Goal: Task Accomplishment & Management: Use online tool/utility

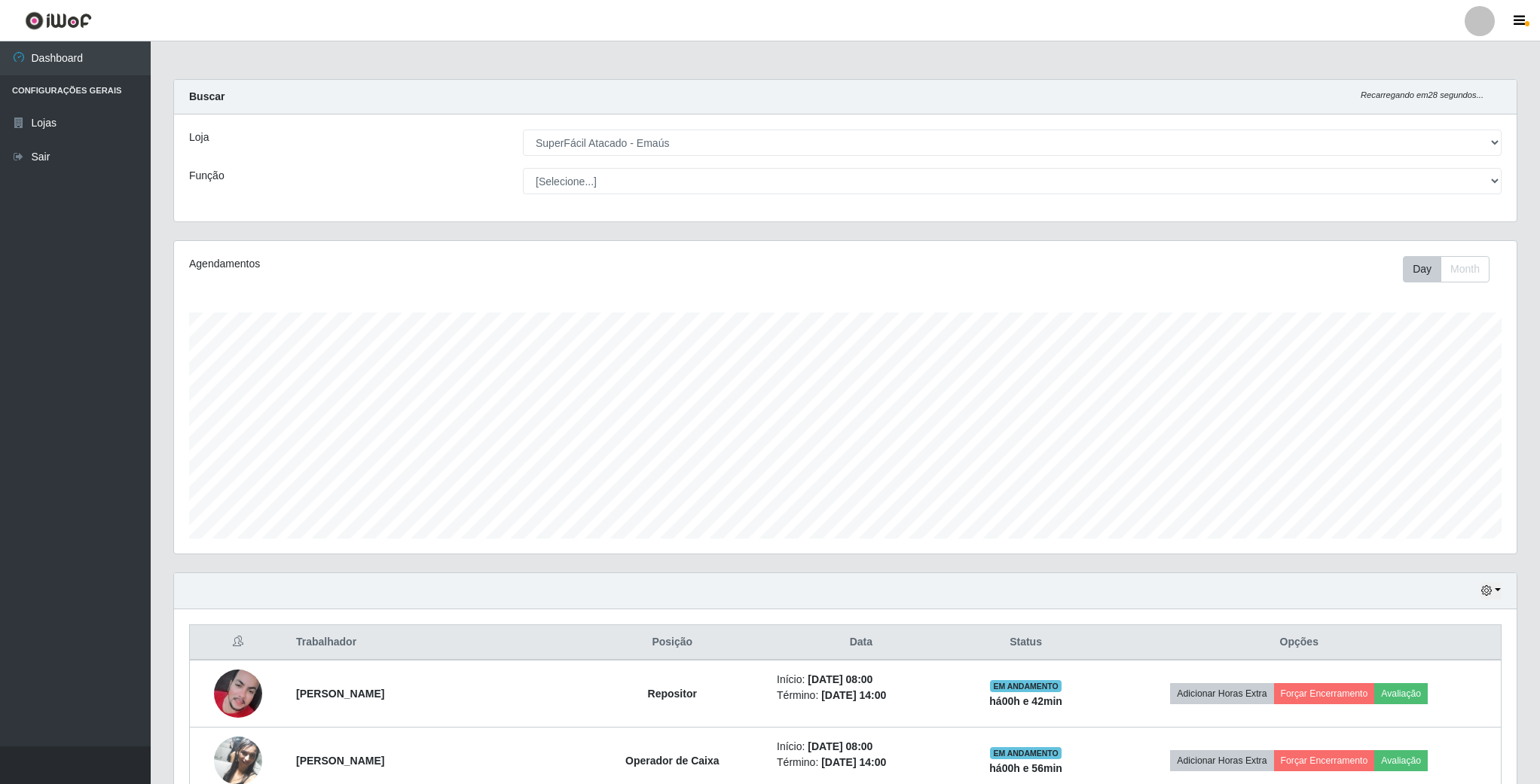
select select "407"
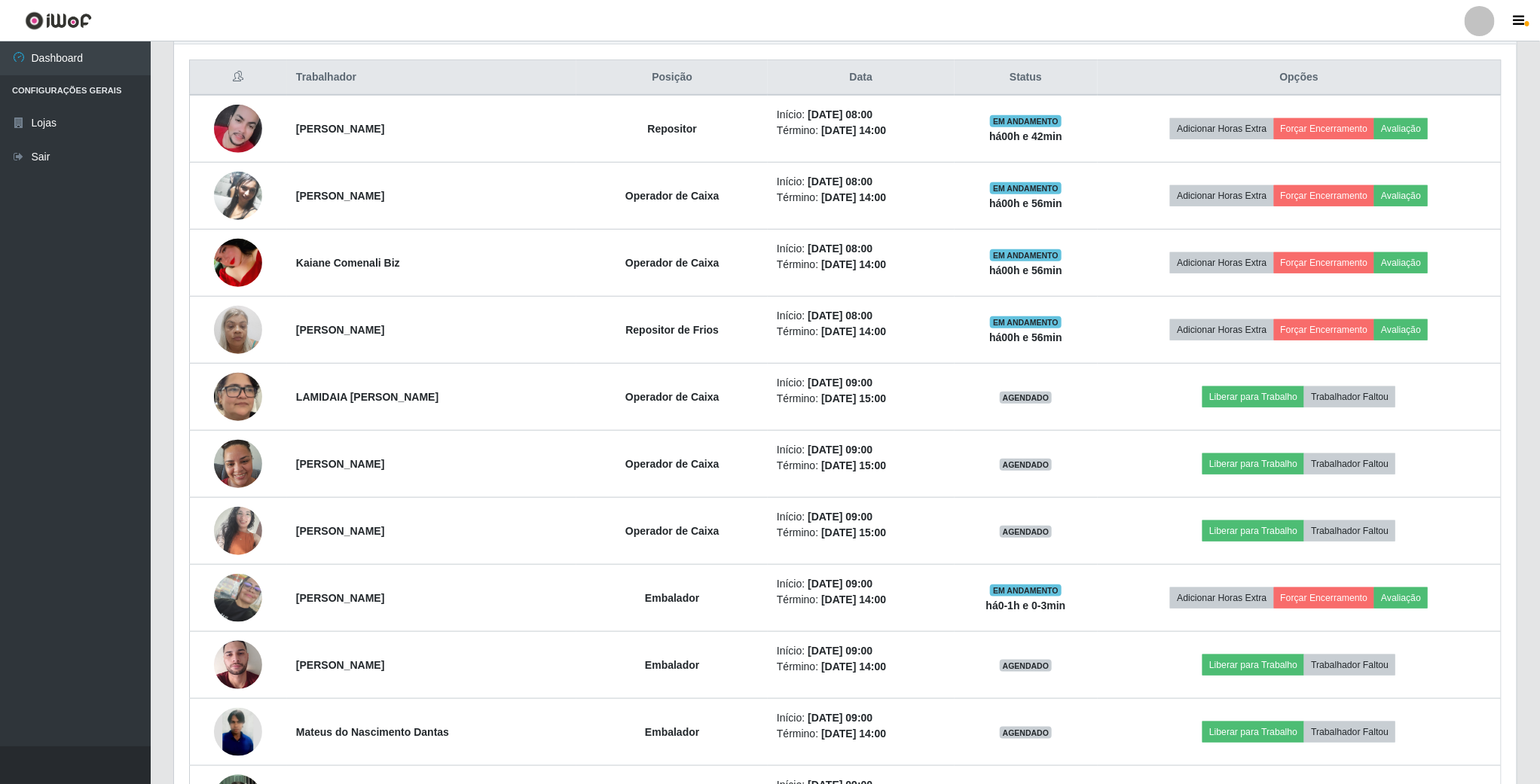
scroll to position [314, 1341]
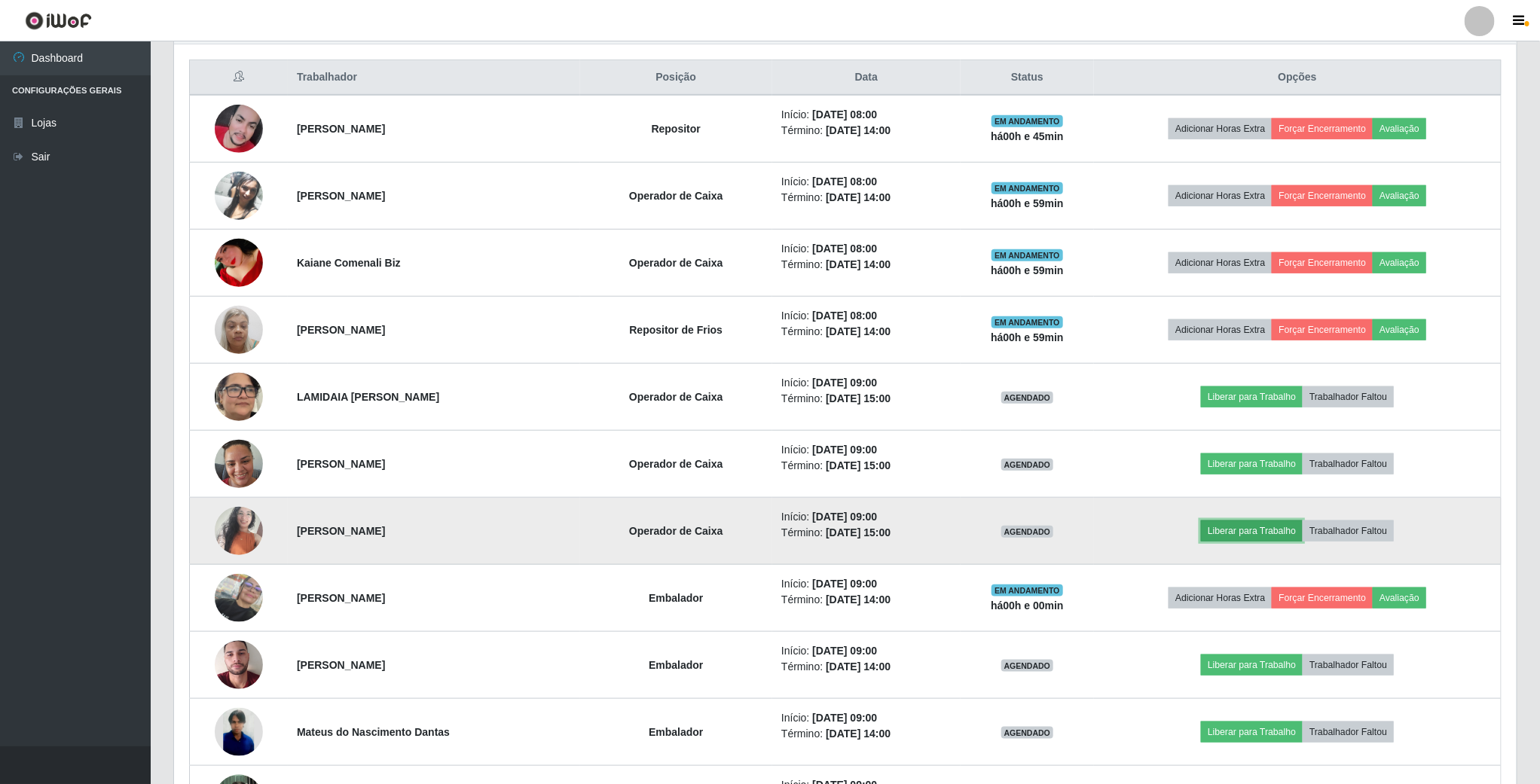
click at [1241, 537] on button "Liberar para Trabalho" at bounding box center [1251, 531] width 102 height 21
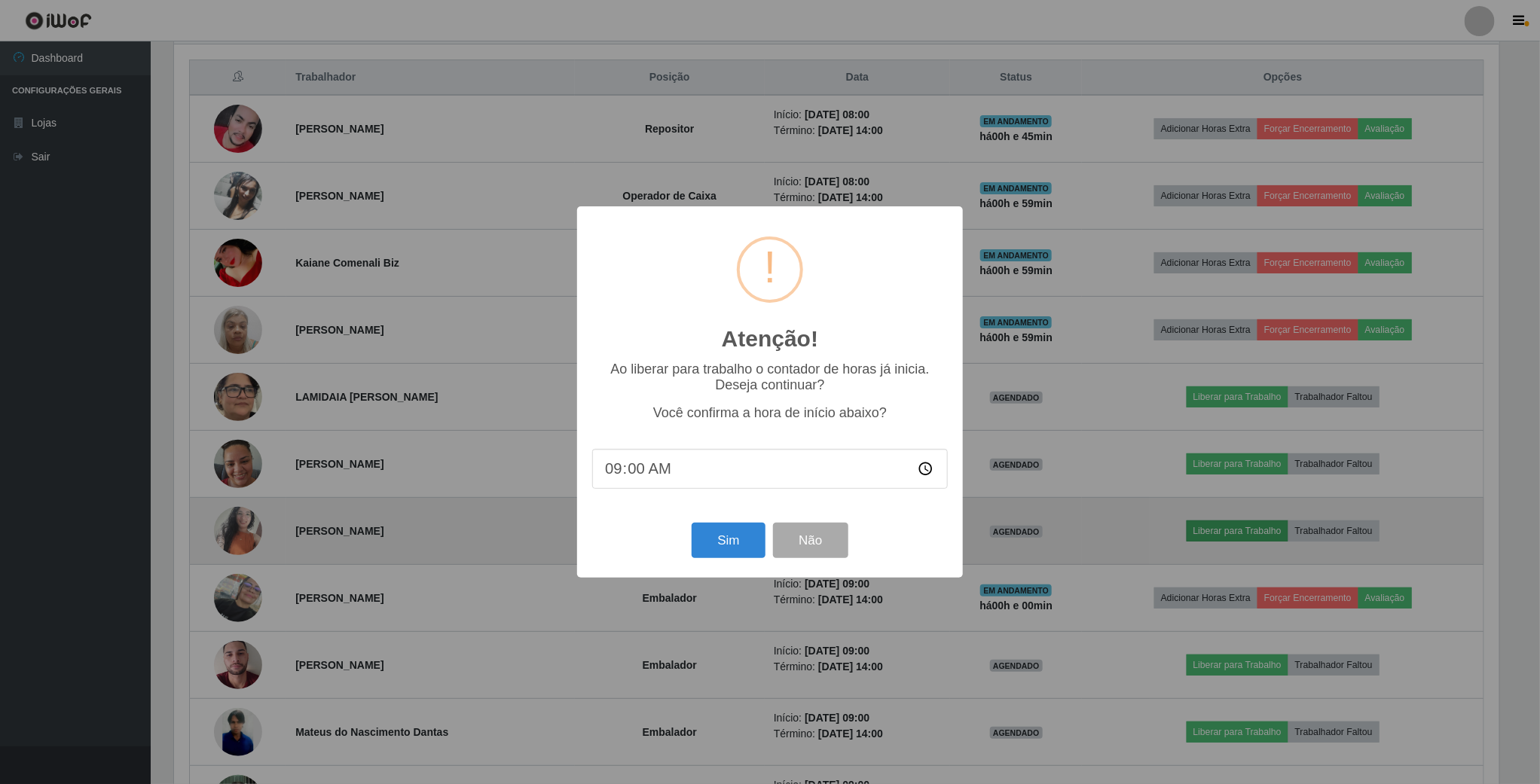
scroll to position [314, 1328]
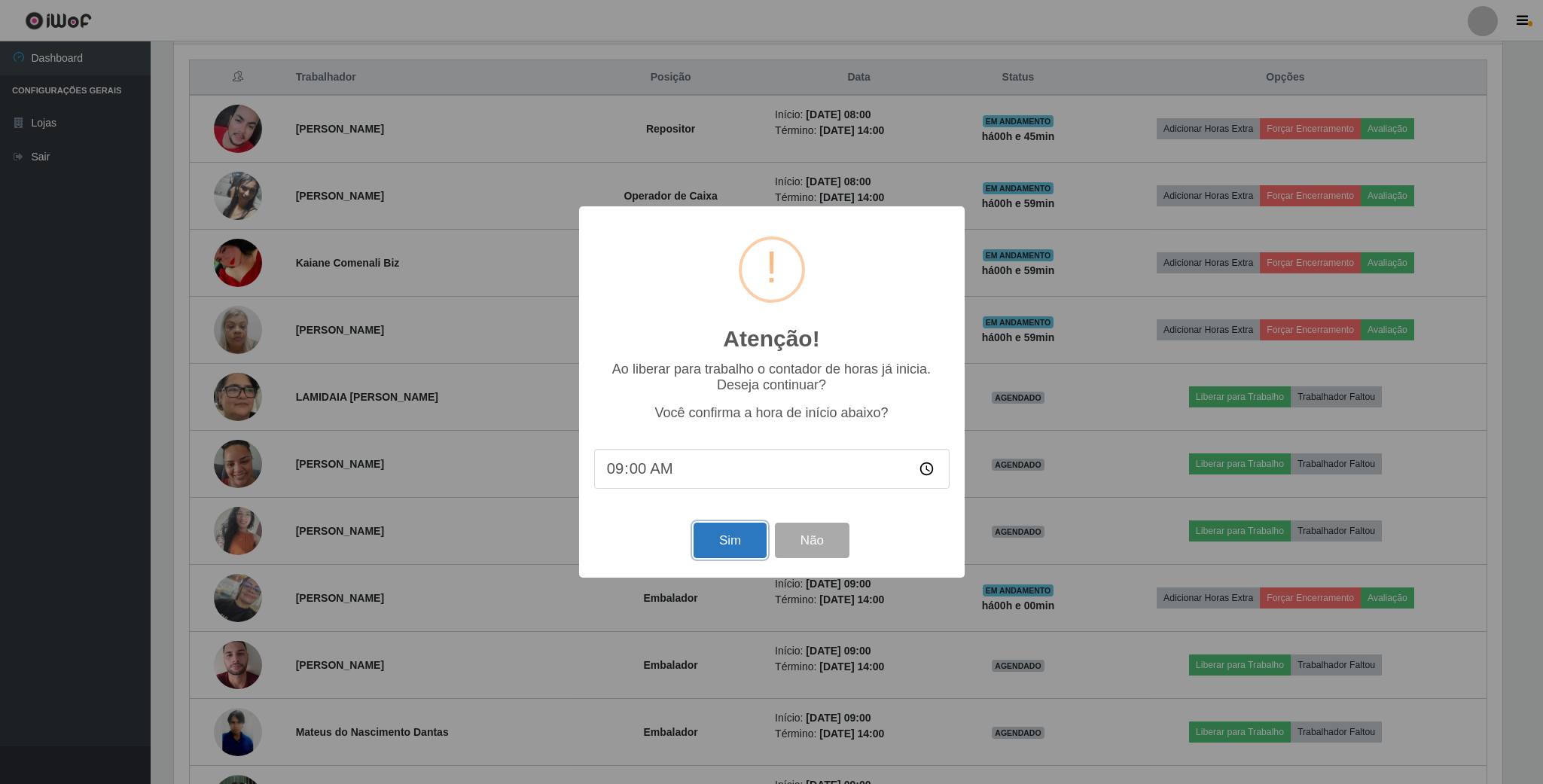
click at [724, 542] on button "Sim" at bounding box center [730, 540] width 73 height 35
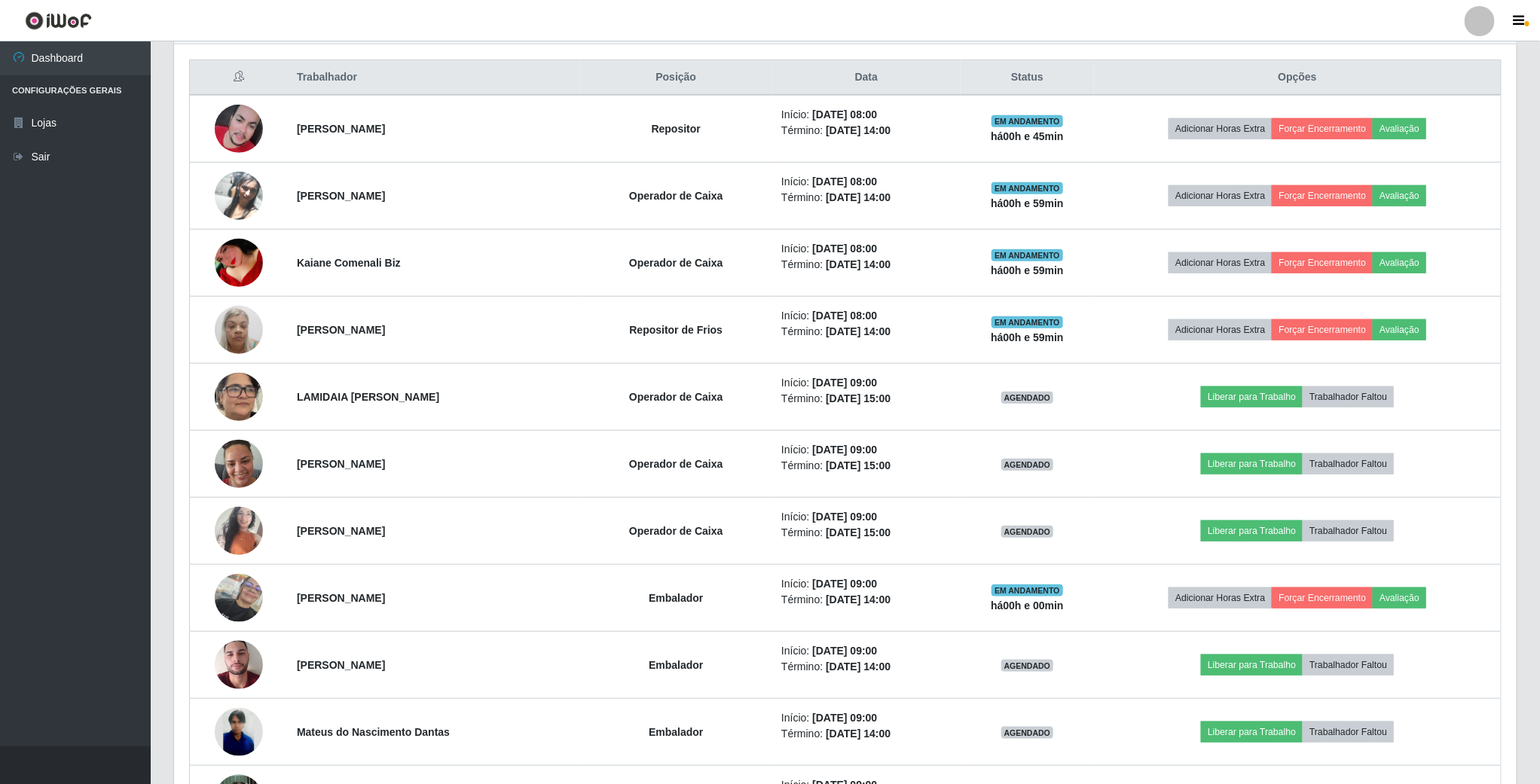
scroll to position [314, 1344]
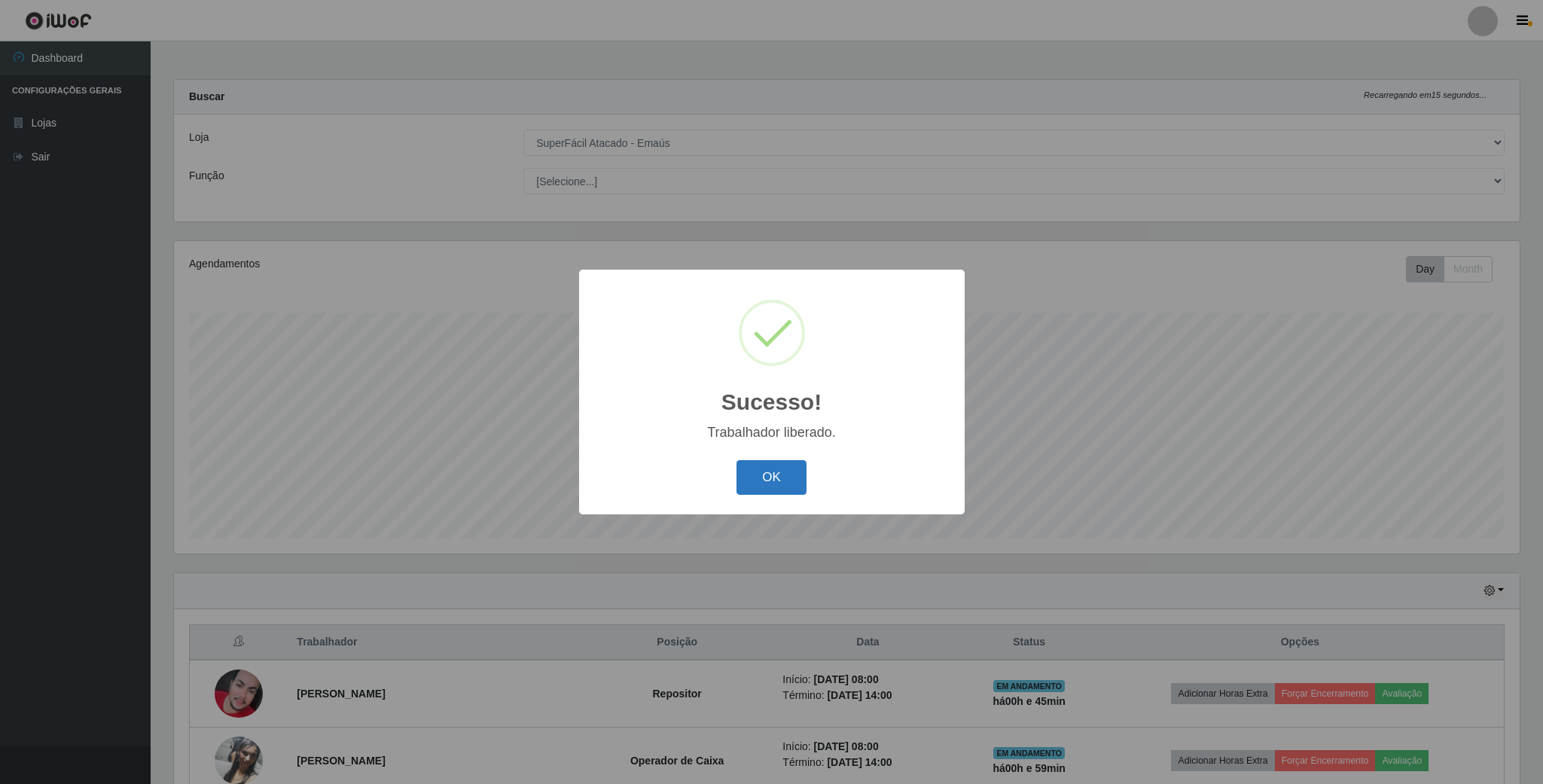
click at [771, 473] on button "OK" at bounding box center [772, 477] width 70 height 35
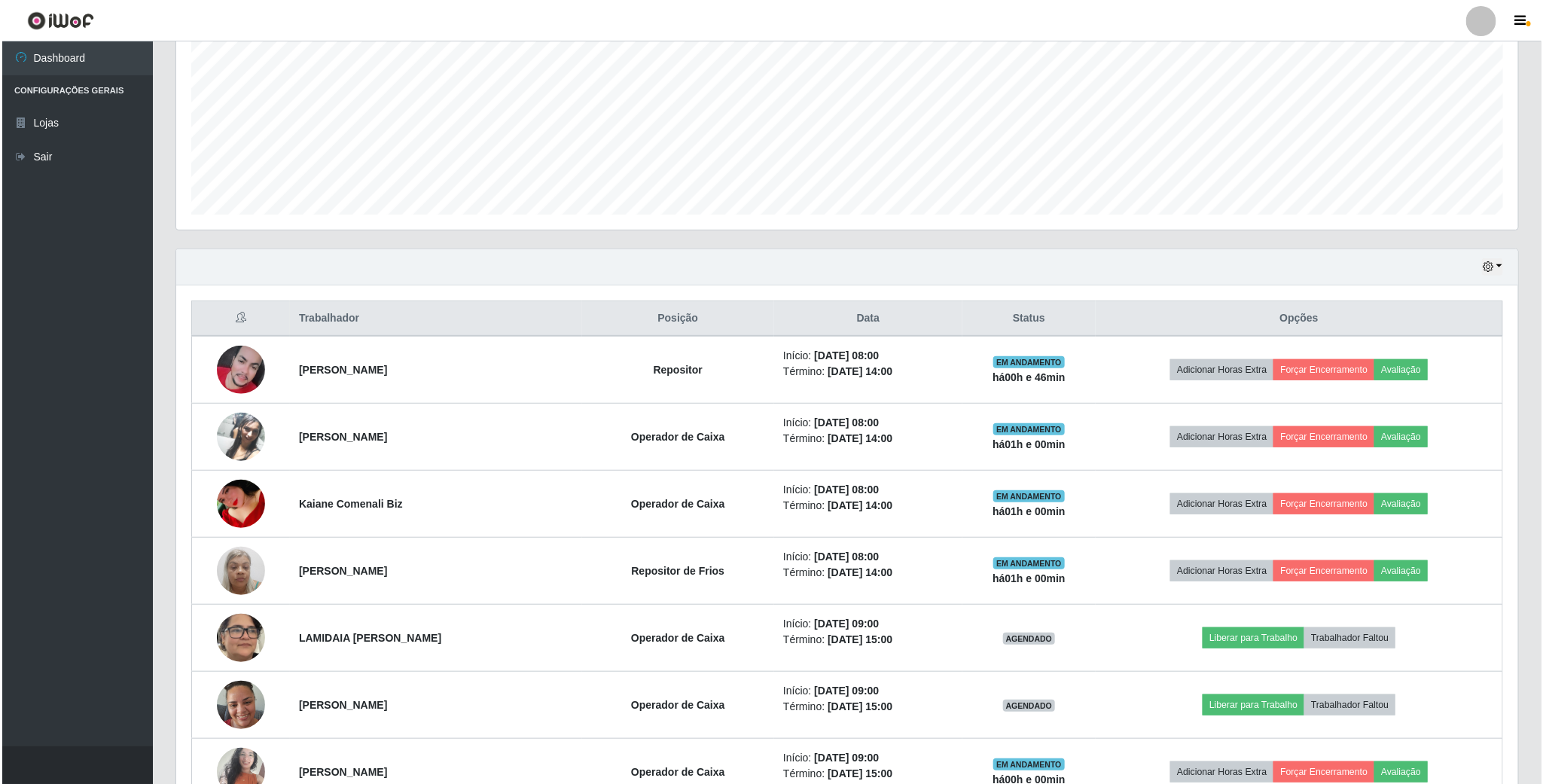
scroll to position [339, 0]
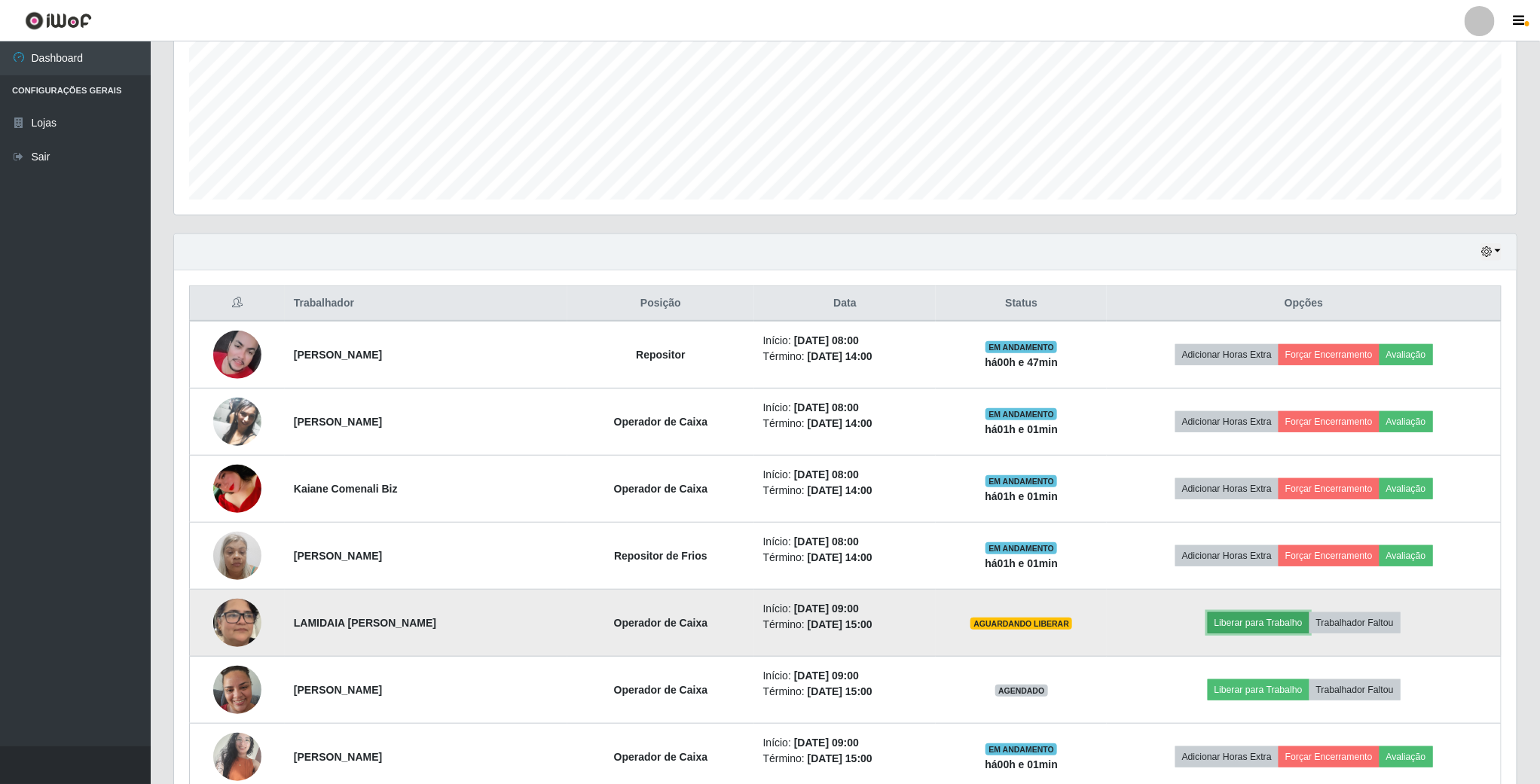
click at [1248, 626] on button "Liberar para Trabalho" at bounding box center [1258, 623] width 102 height 21
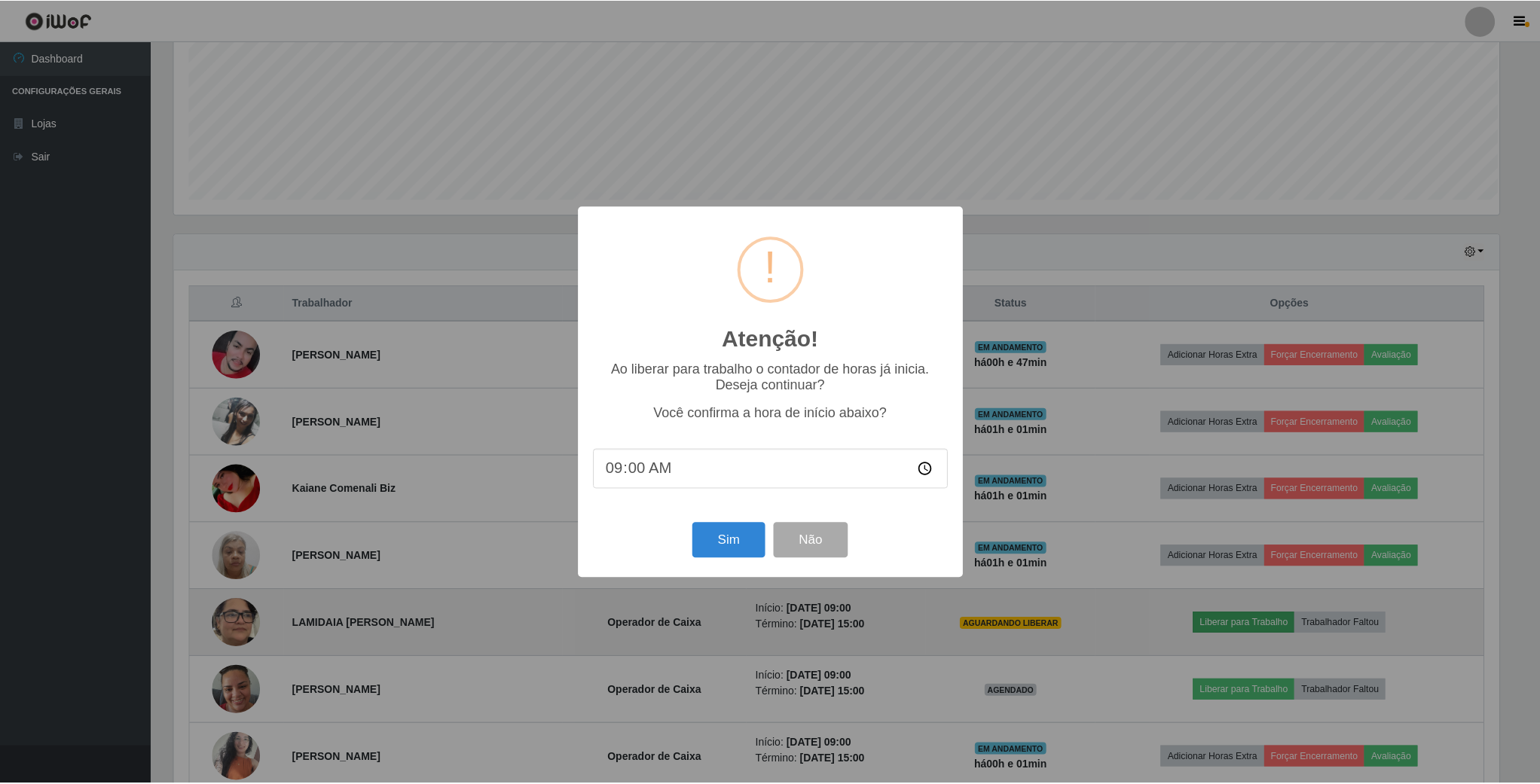
scroll to position [314, 1328]
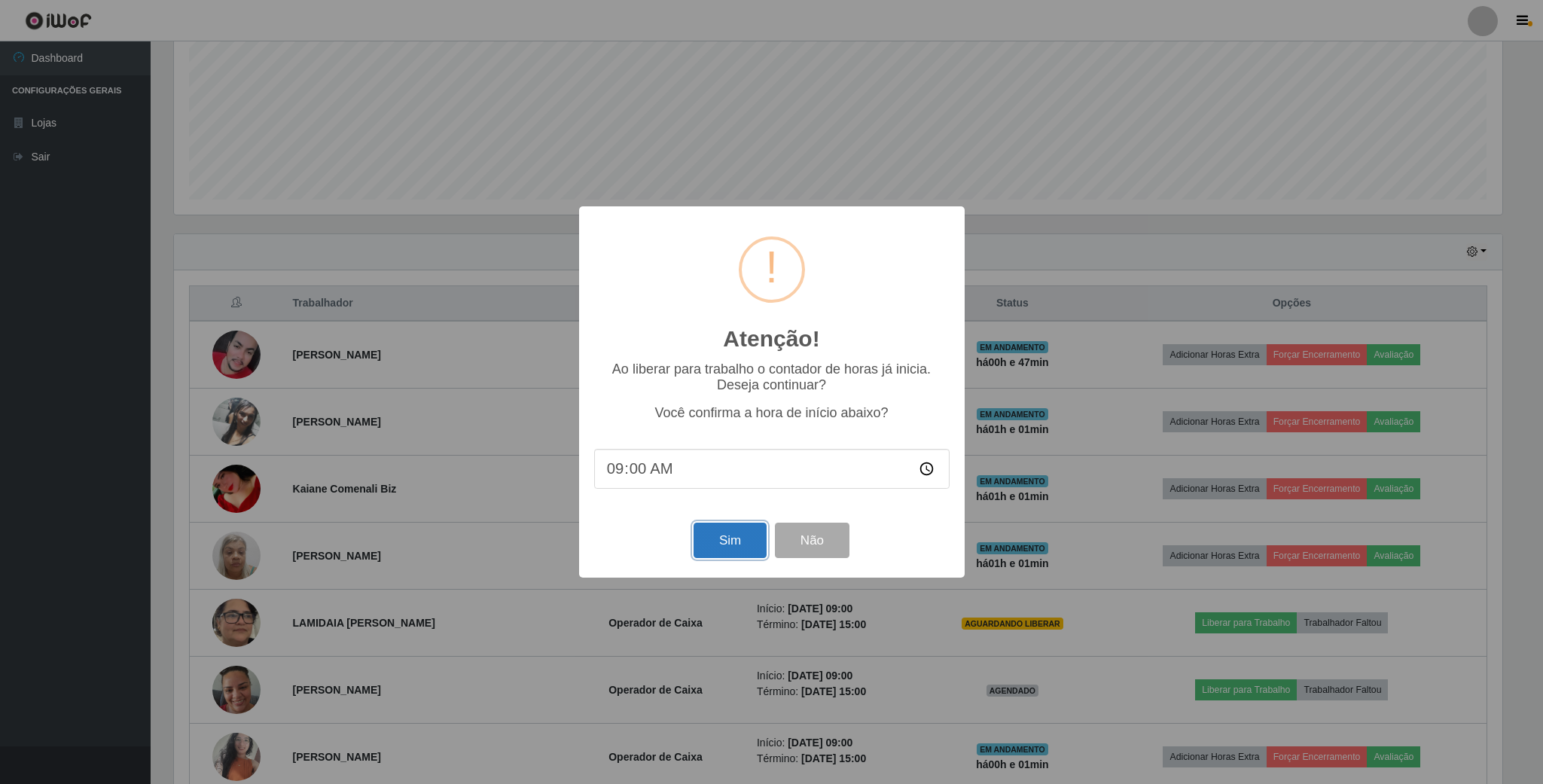
click at [742, 543] on button "Sim" at bounding box center [730, 540] width 73 height 35
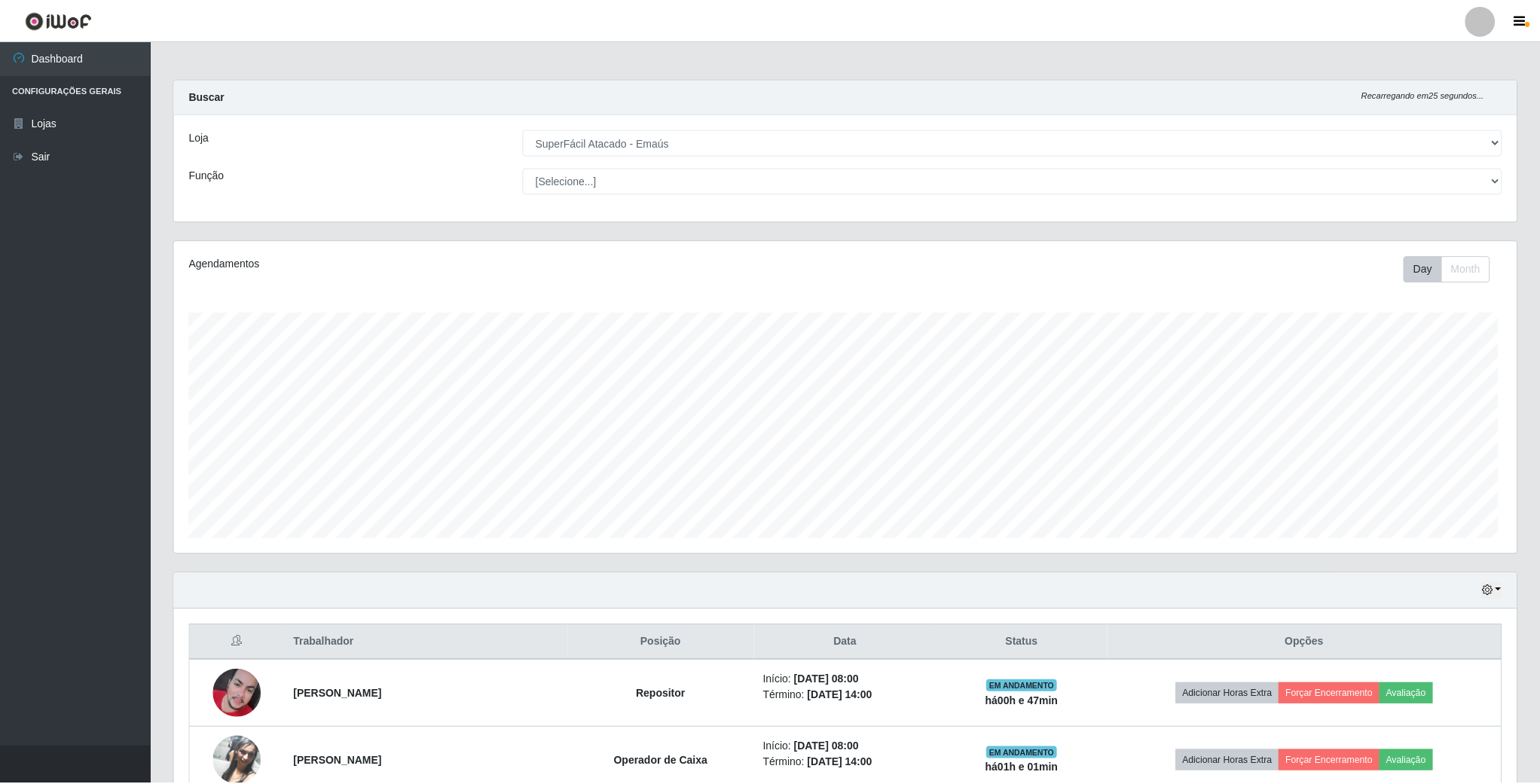
scroll to position [314, 1344]
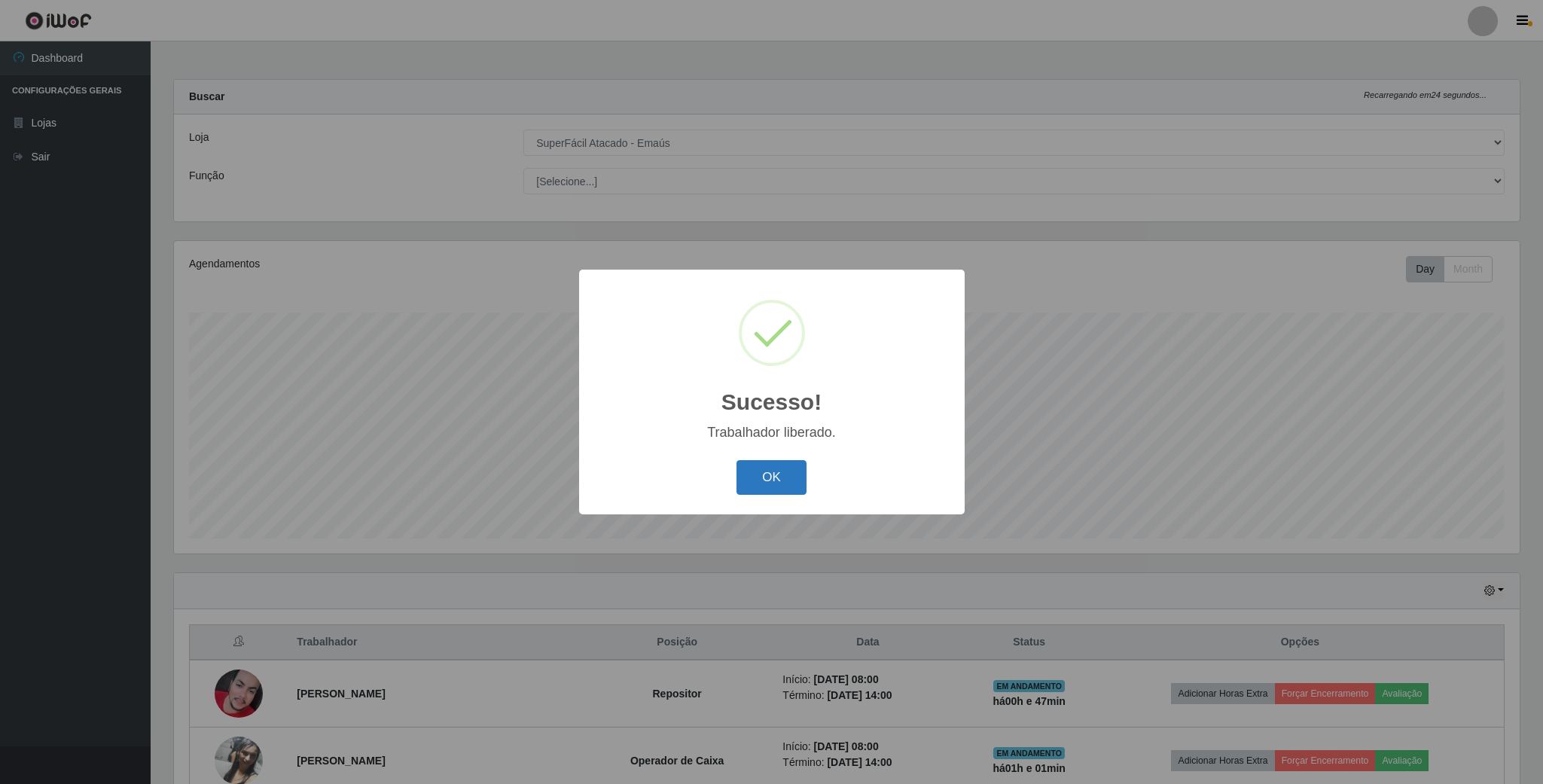
drag, startPoint x: 778, startPoint y: 479, endPoint x: 745, endPoint y: 493, distance: 35.8
click at [778, 479] on button "OK" at bounding box center [772, 477] width 70 height 35
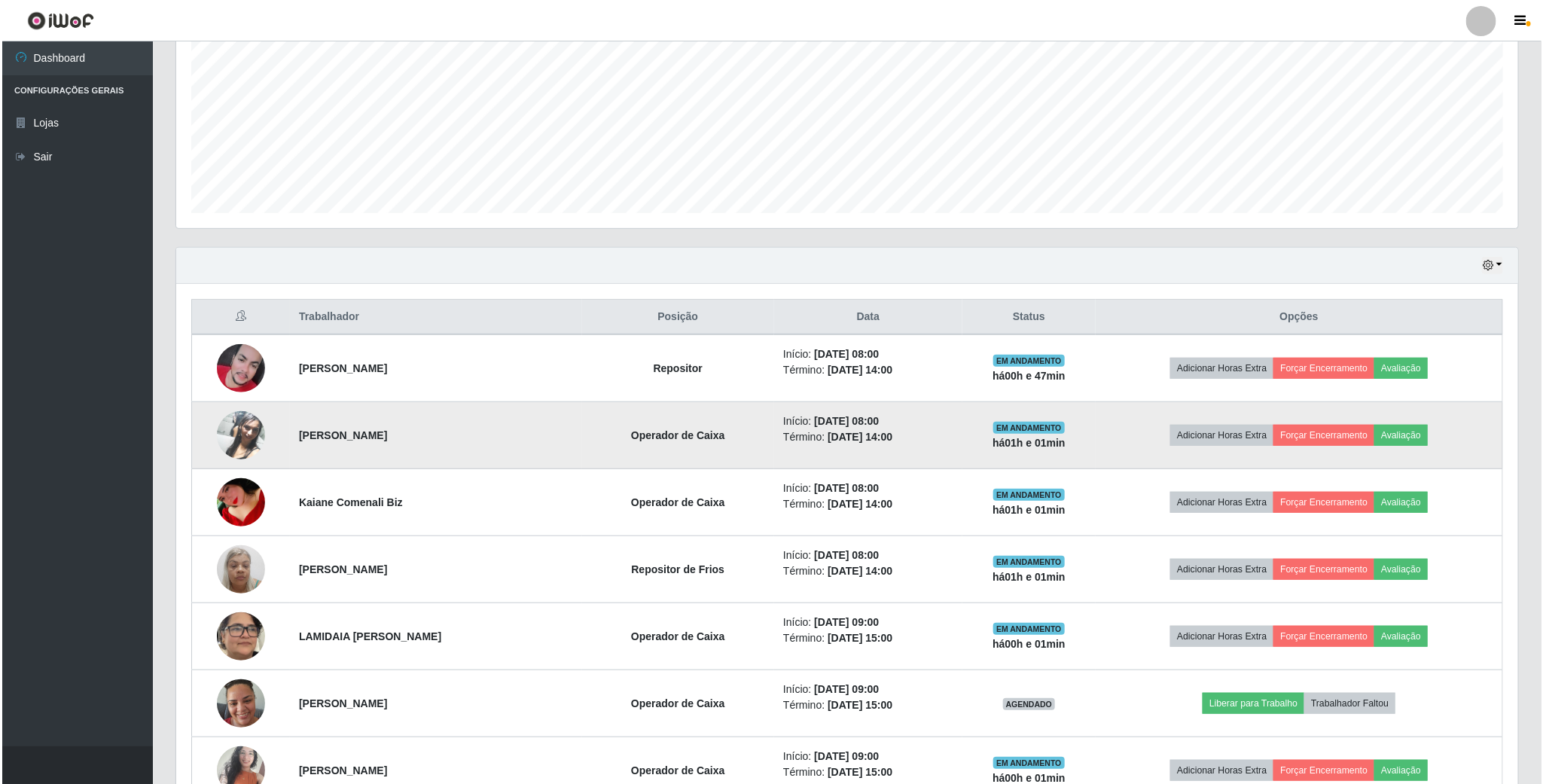
scroll to position [565, 0]
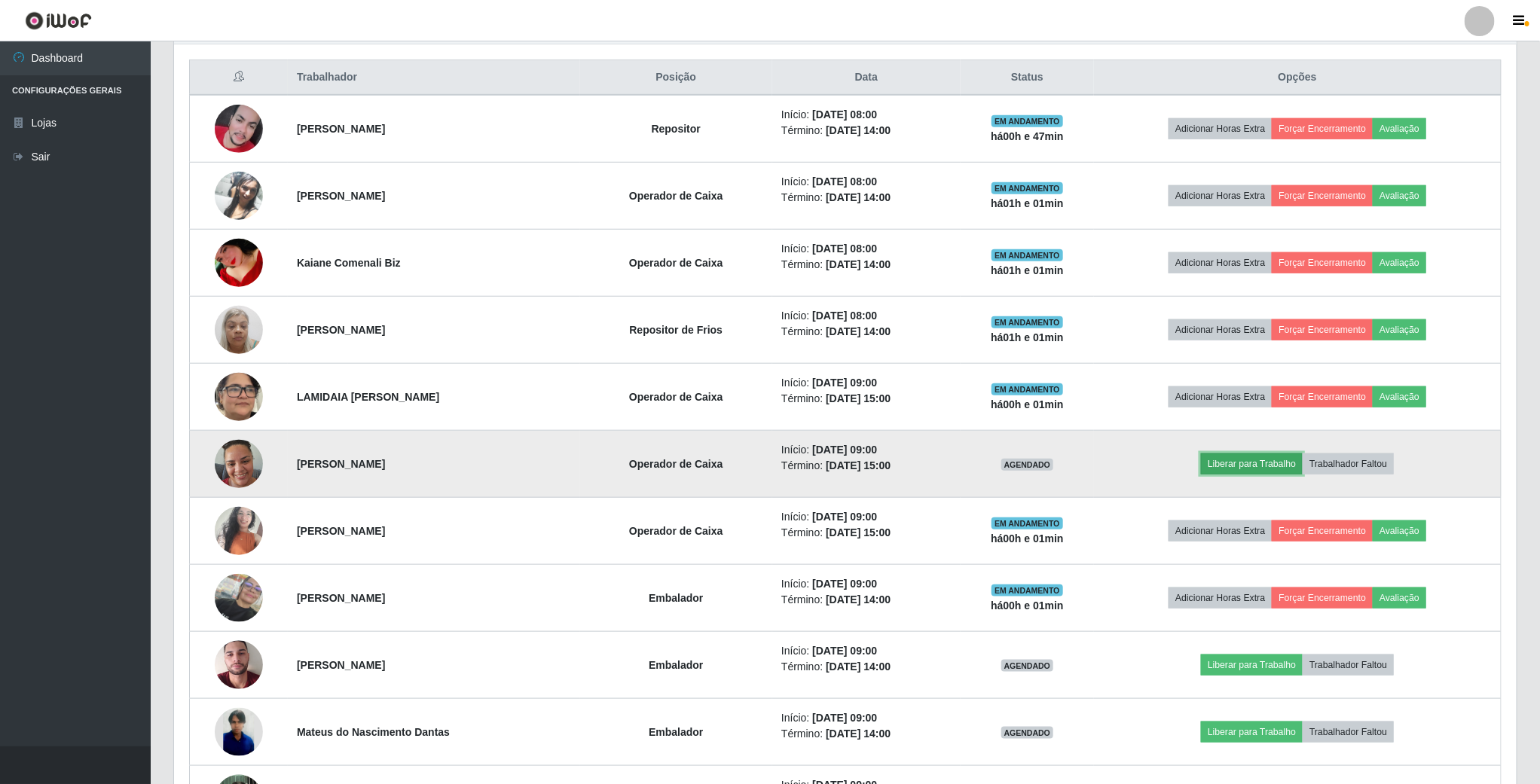
click at [1246, 470] on button "Liberar para Trabalho" at bounding box center [1251, 464] width 102 height 21
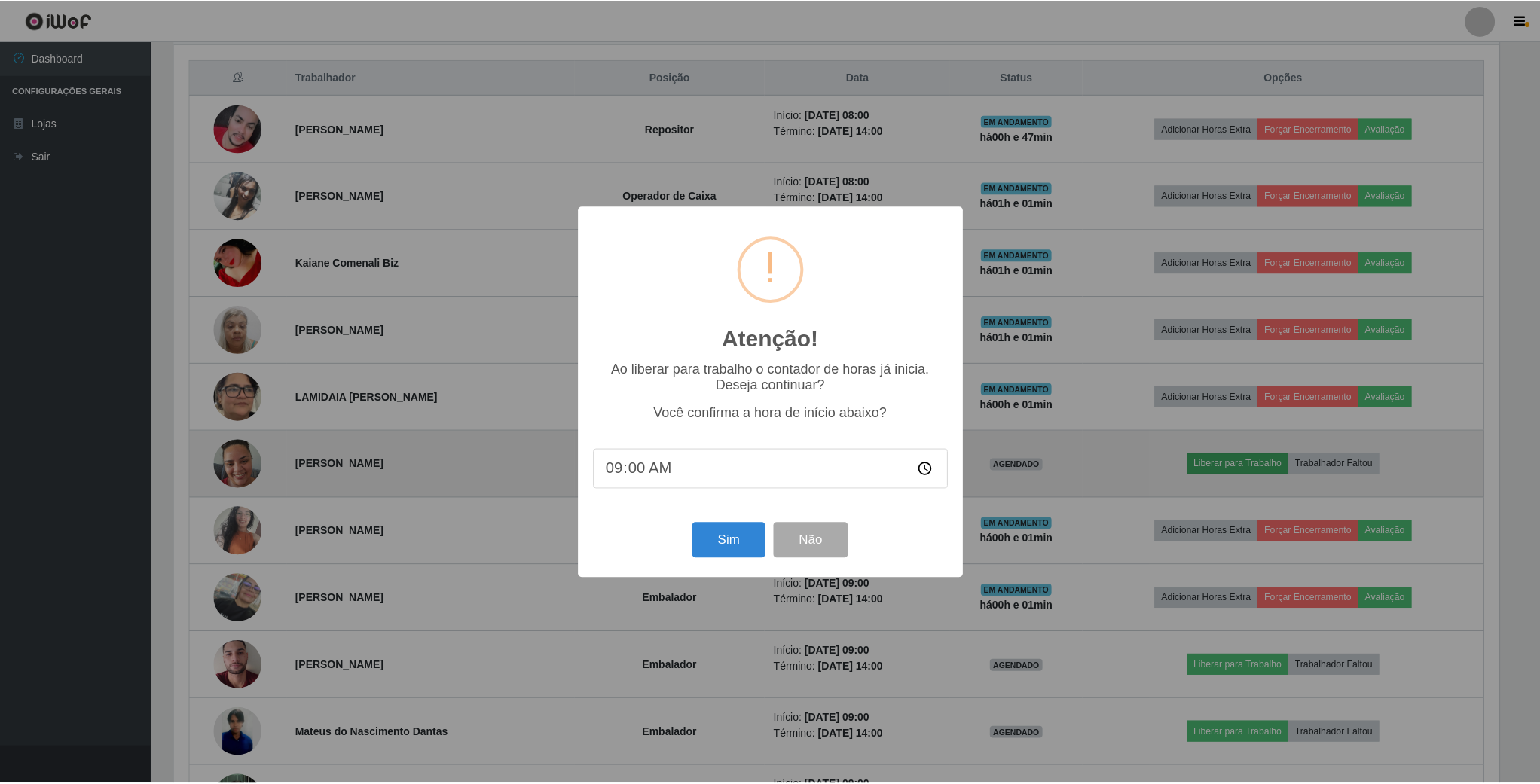
scroll to position [314, 1328]
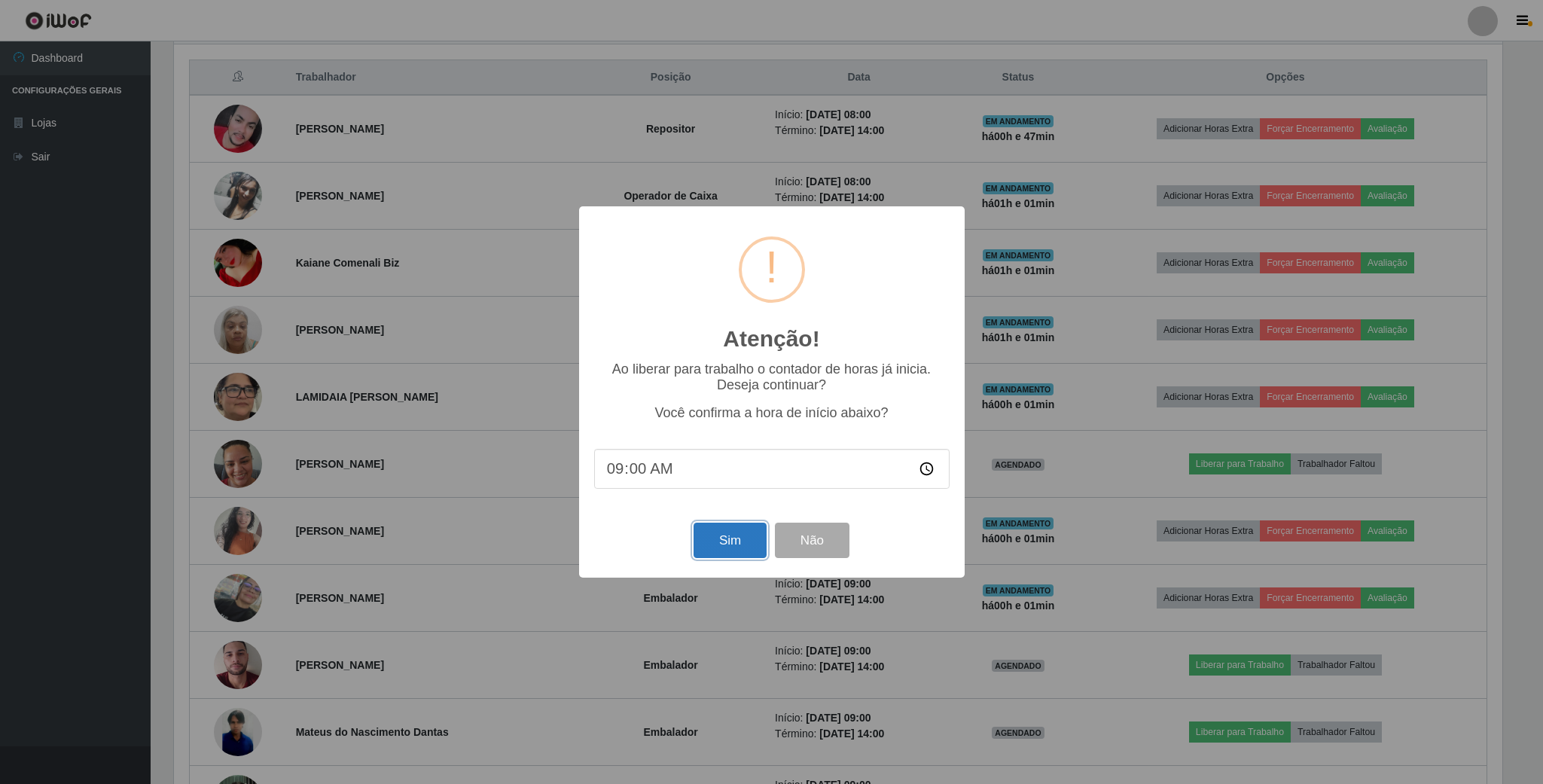
click at [706, 537] on button "Sim" at bounding box center [730, 540] width 73 height 35
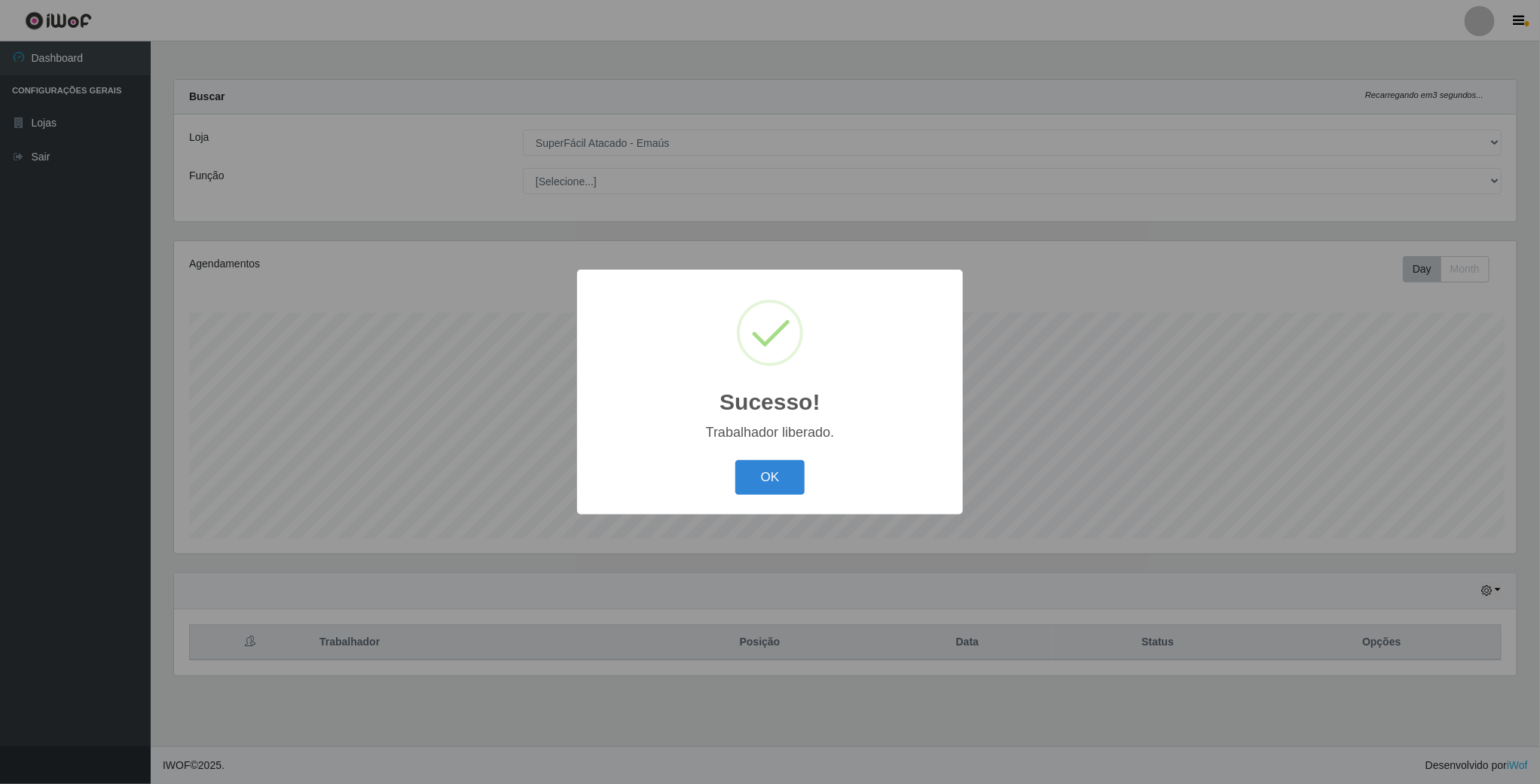
scroll to position [314, 1344]
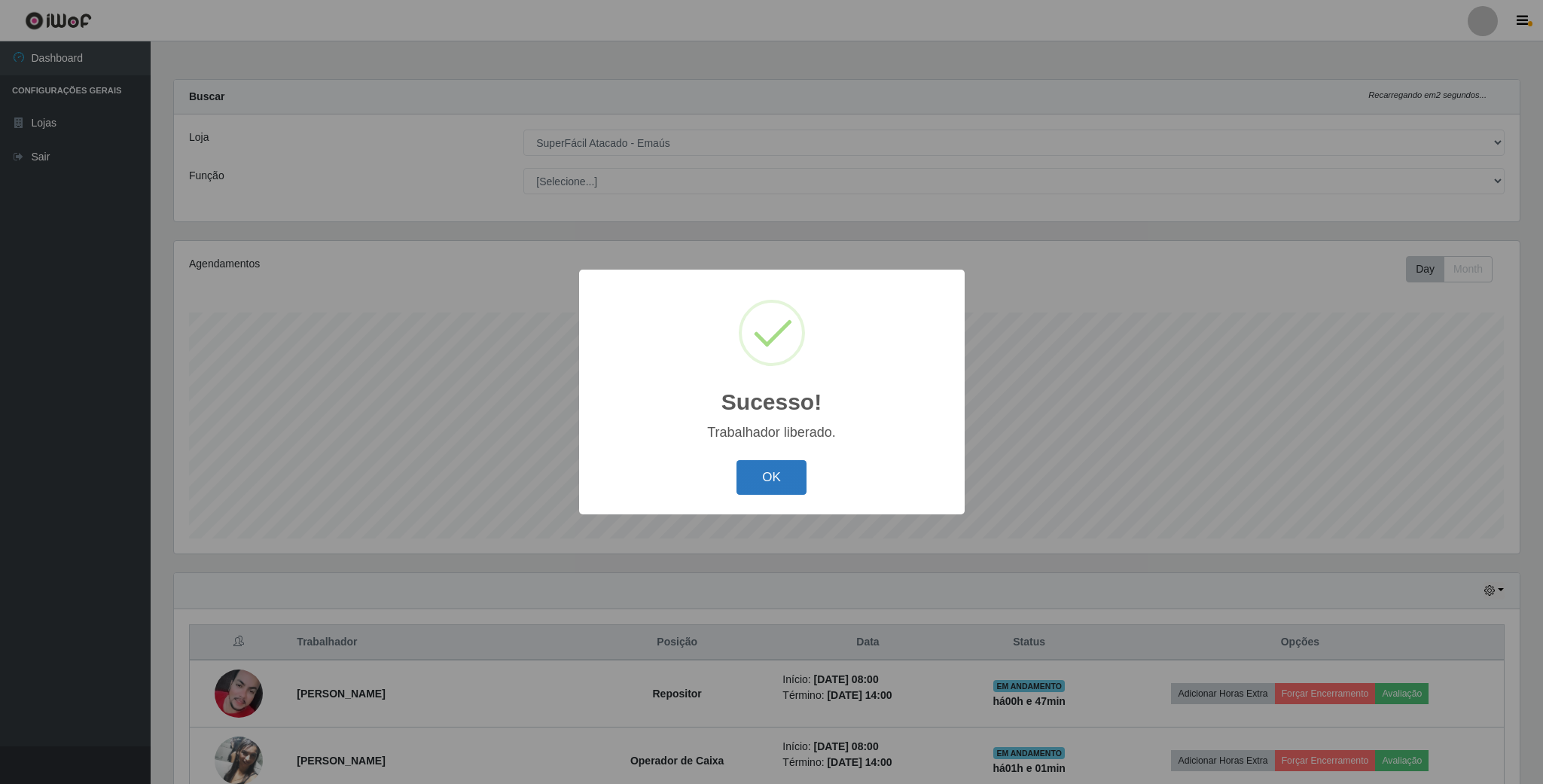
click at [774, 482] on button "OK" at bounding box center [772, 477] width 70 height 35
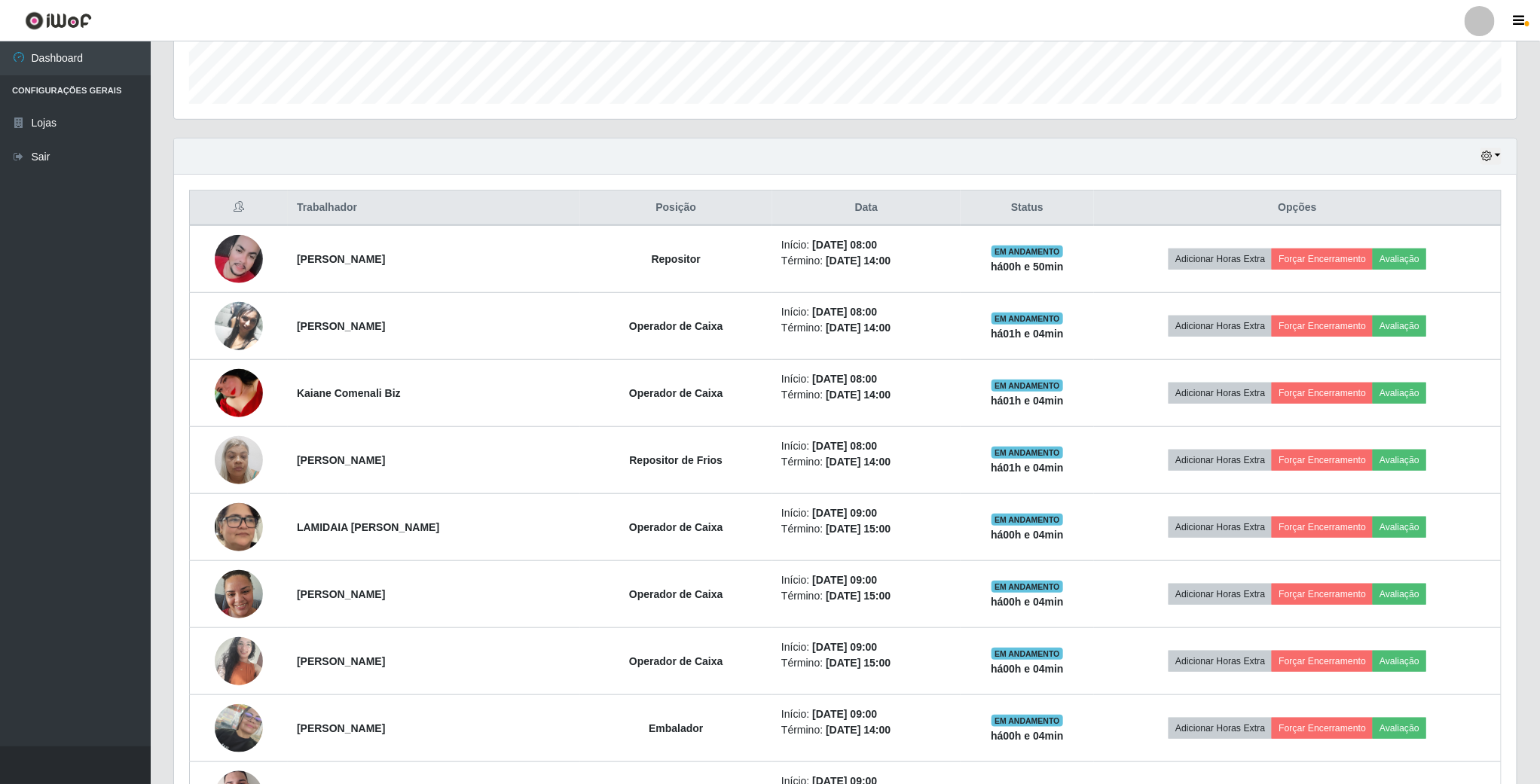
scroll to position [113, 0]
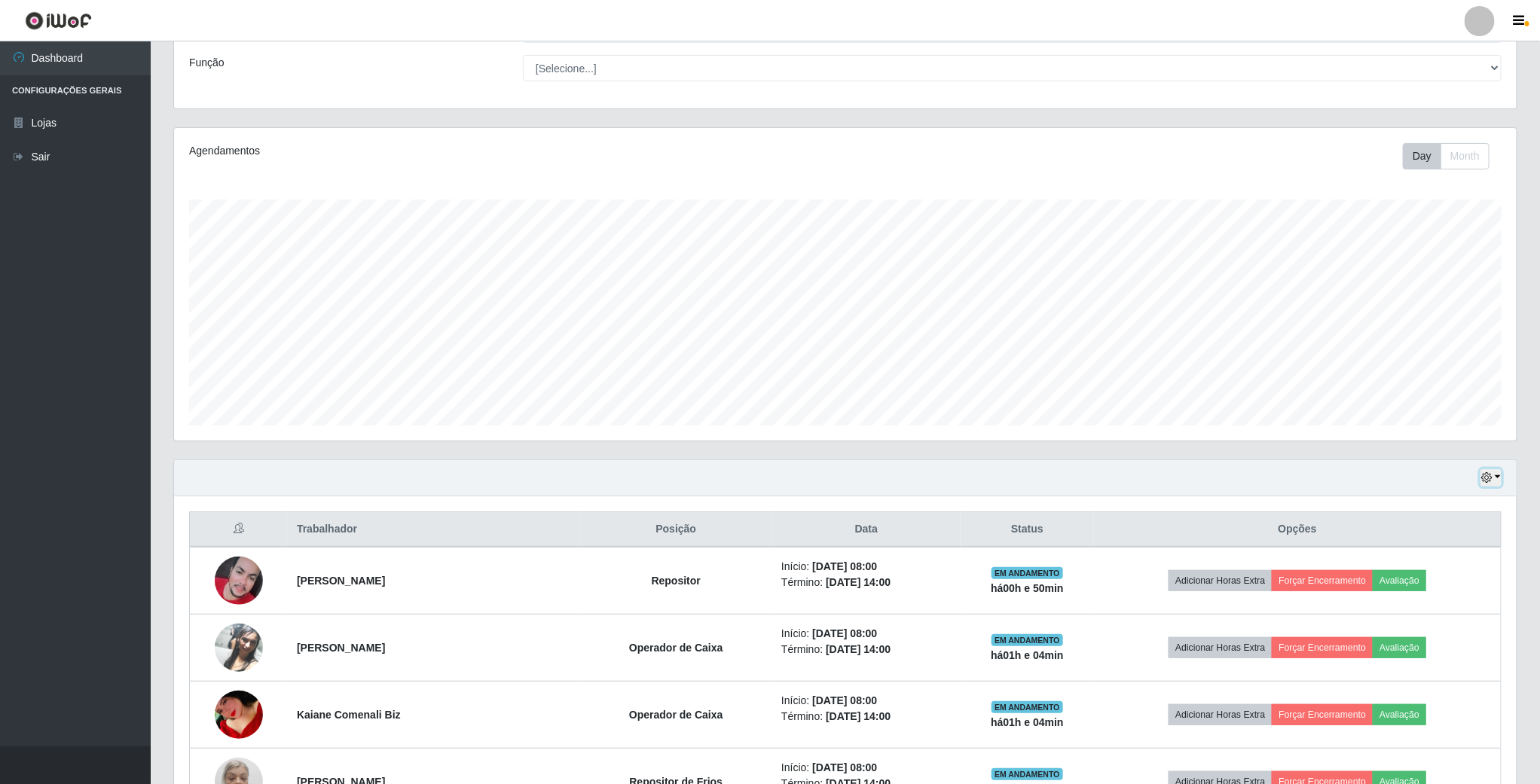
click at [1482, 479] on icon "button" at bounding box center [1486, 476] width 10 height 10
click at [1427, 577] on button "3 dias" at bounding box center [1439, 568] width 119 height 31
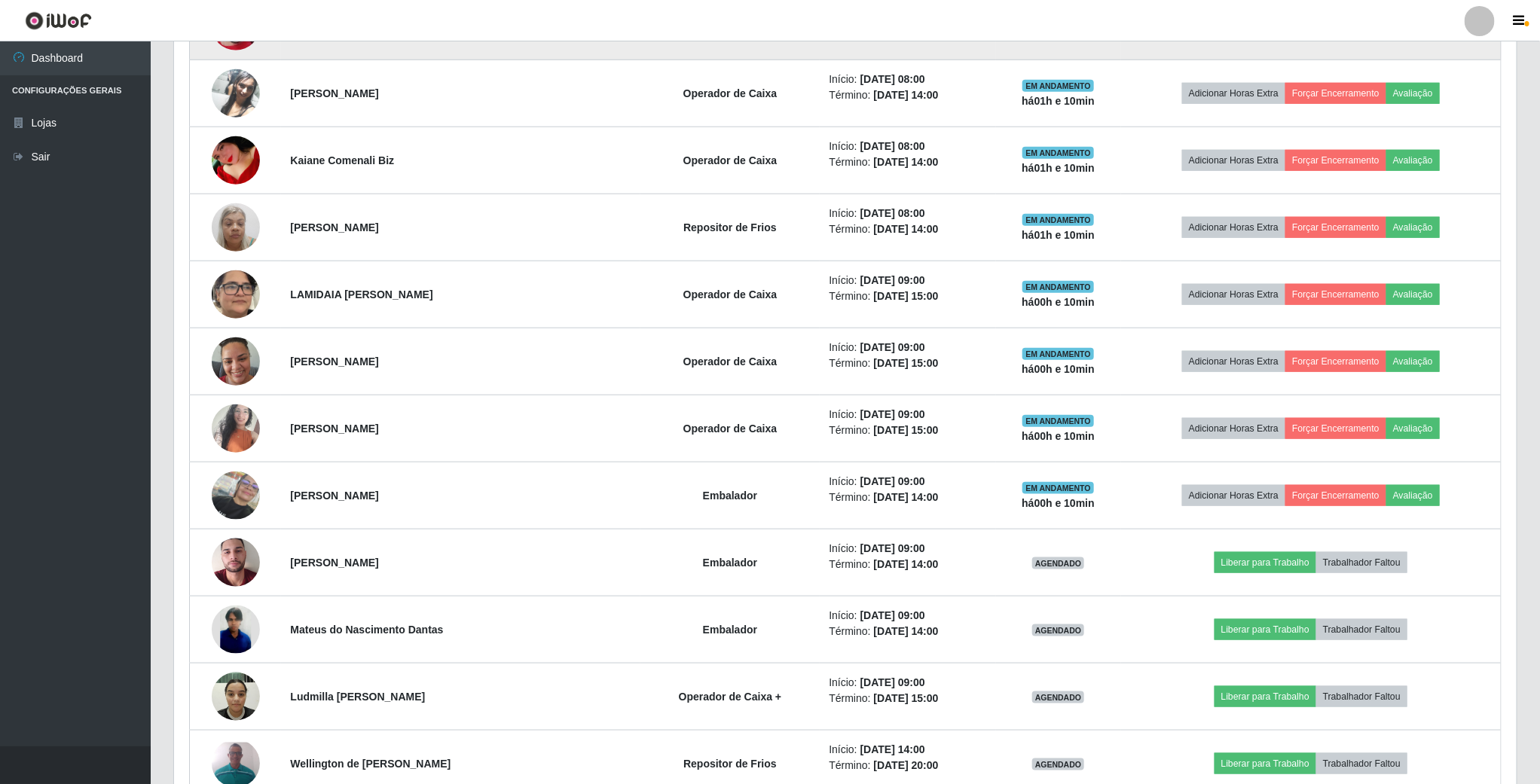
scroll to position [678, 0]
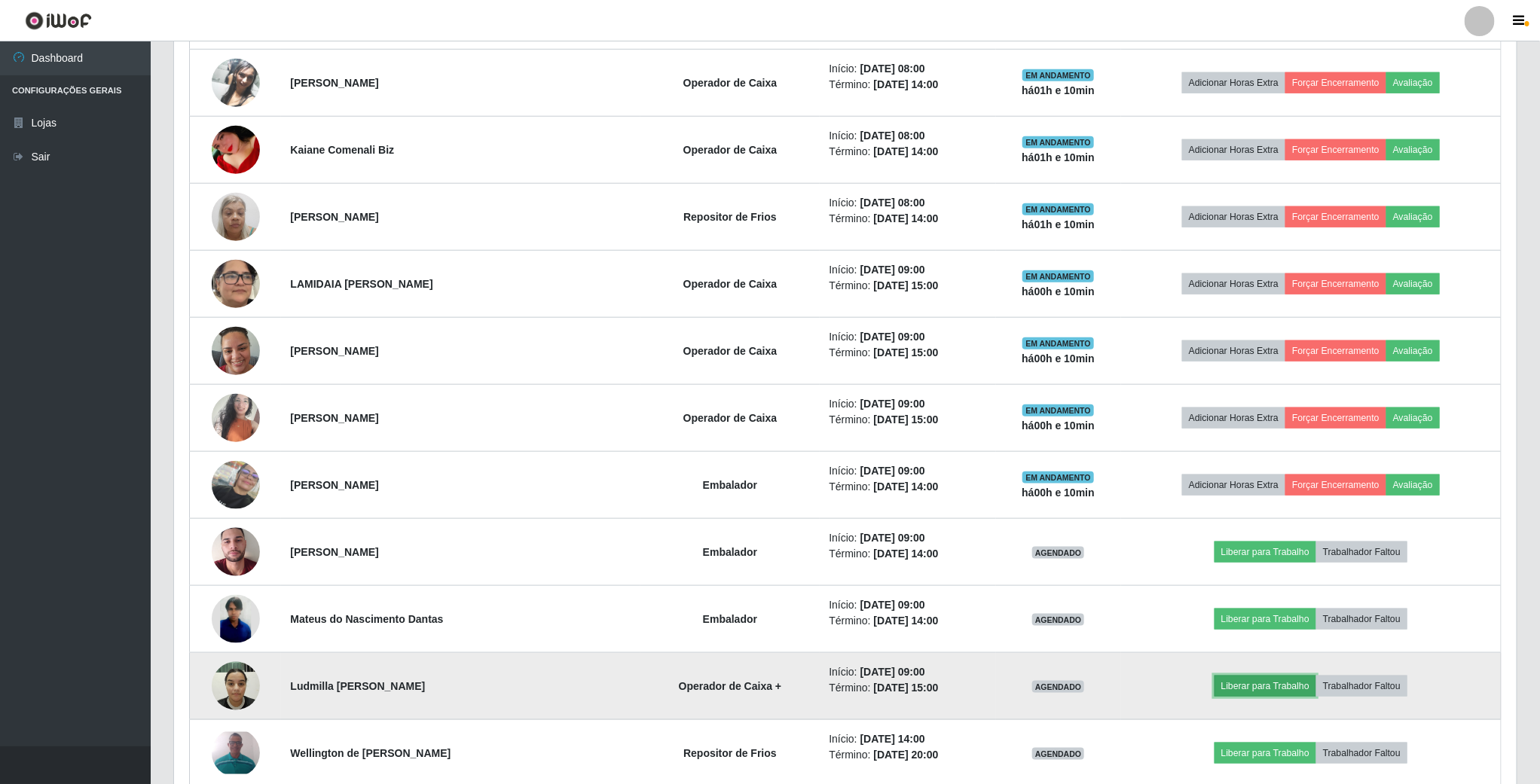
click at [1241, 692] on button "Liberar para Trabalho" at bounding box center [1265, 686] width 102 height 21
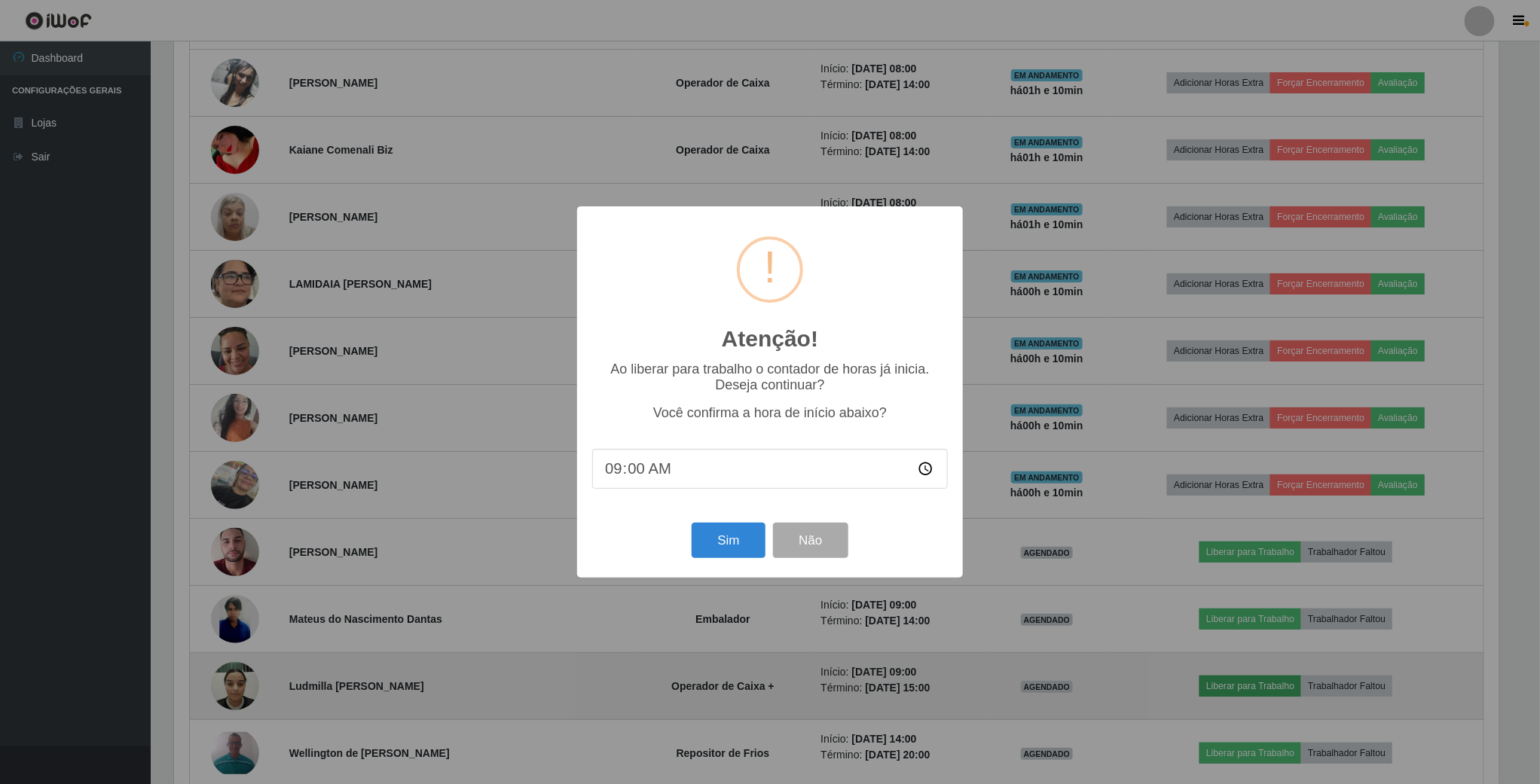
scroll to position [314, 1328]
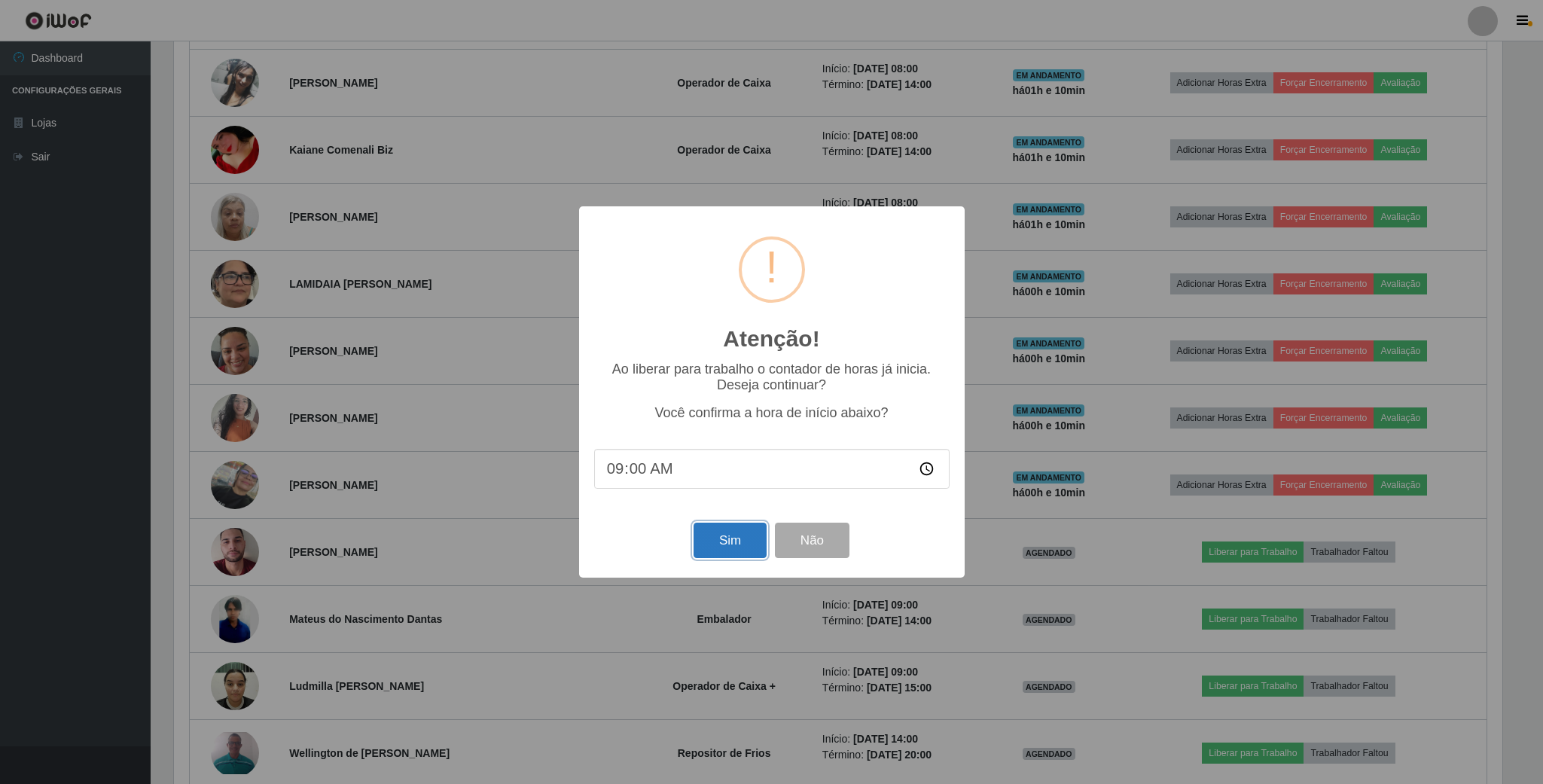
click at [719, 548] on button "Sim" at bounding box center [730, 540] width 73 height 35
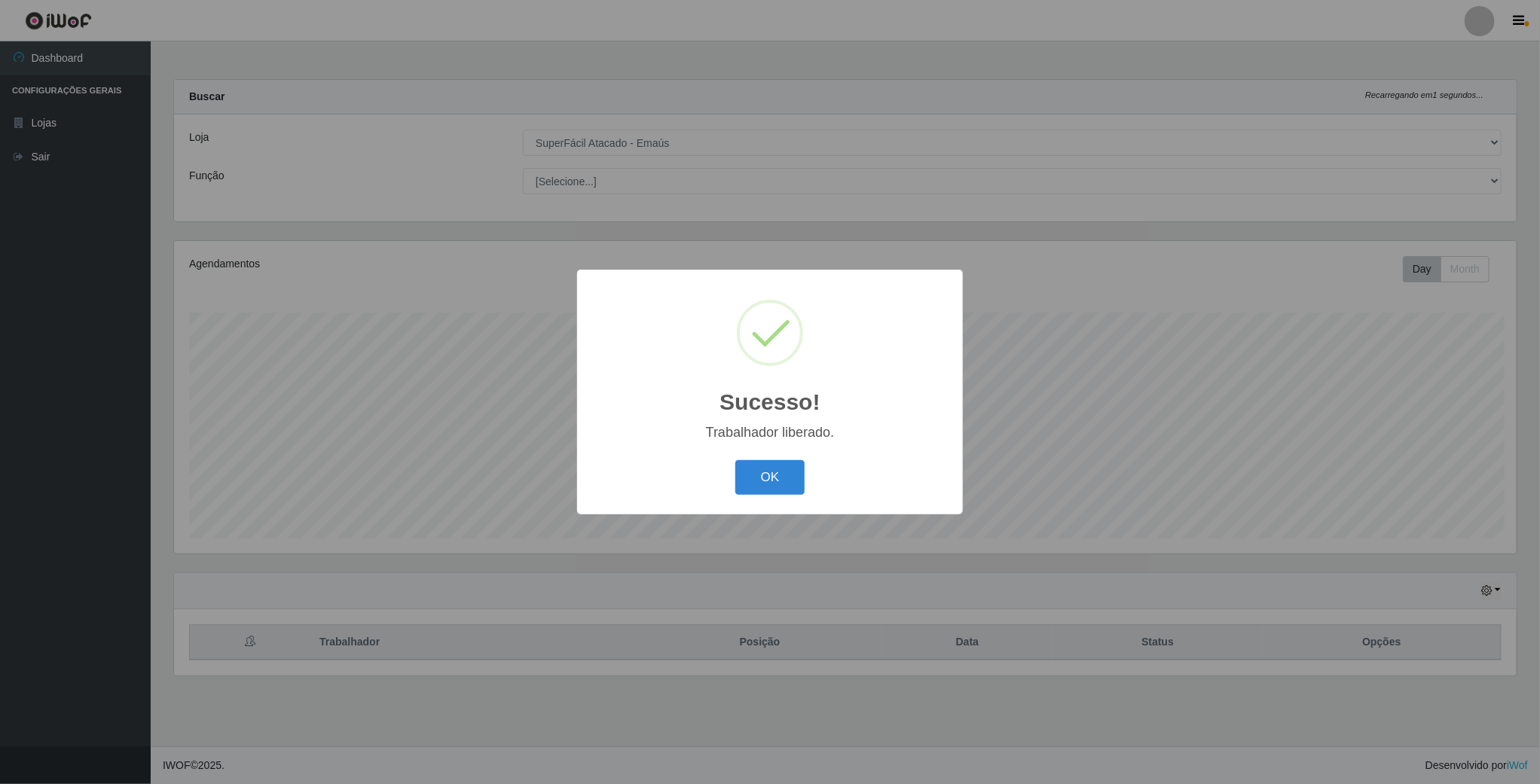
scroll to position [314, 1344]
click at [780, 481] on button "OK" at bounding box center [772, 477] width 70 height 35
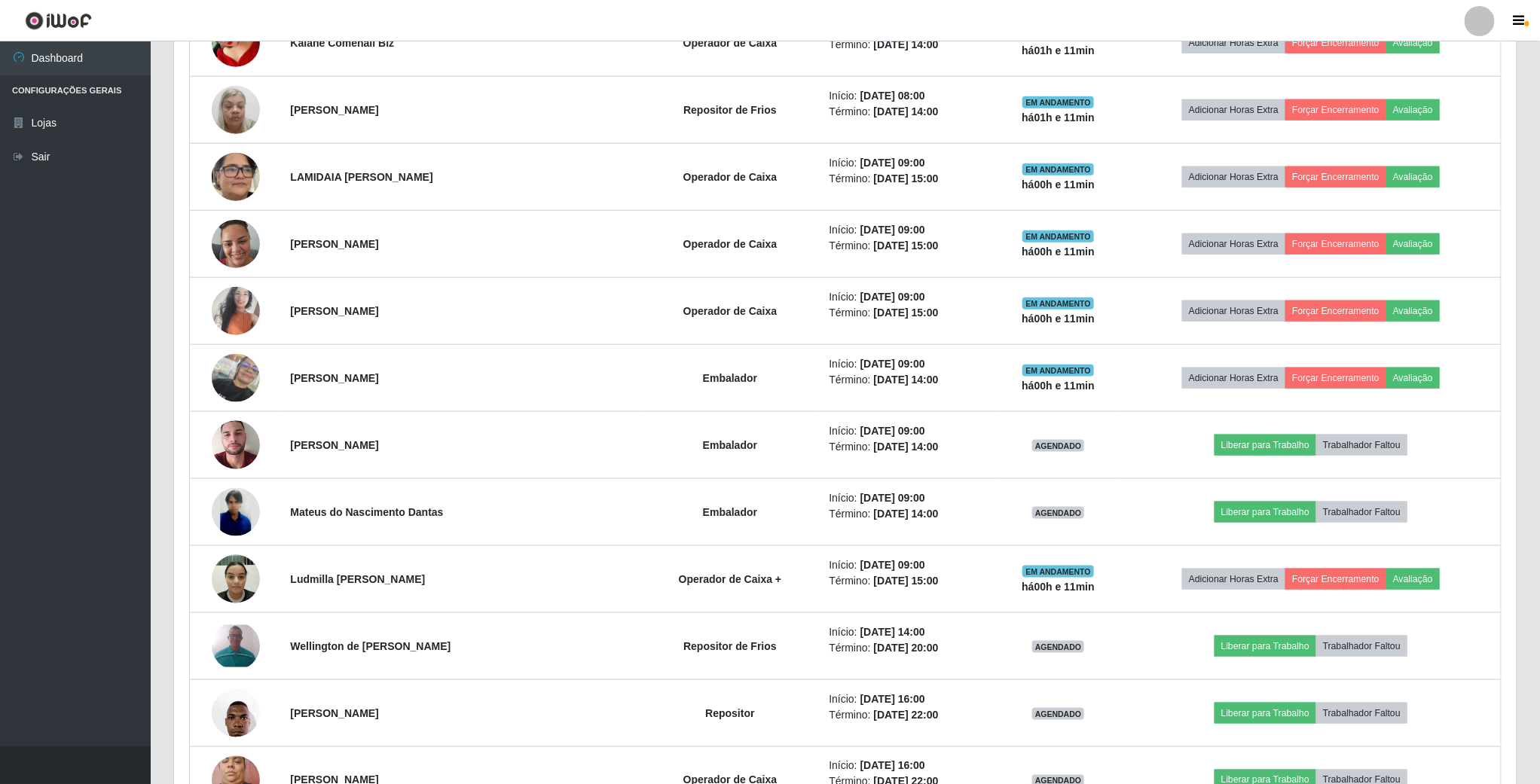
scroll to position [791, 0]
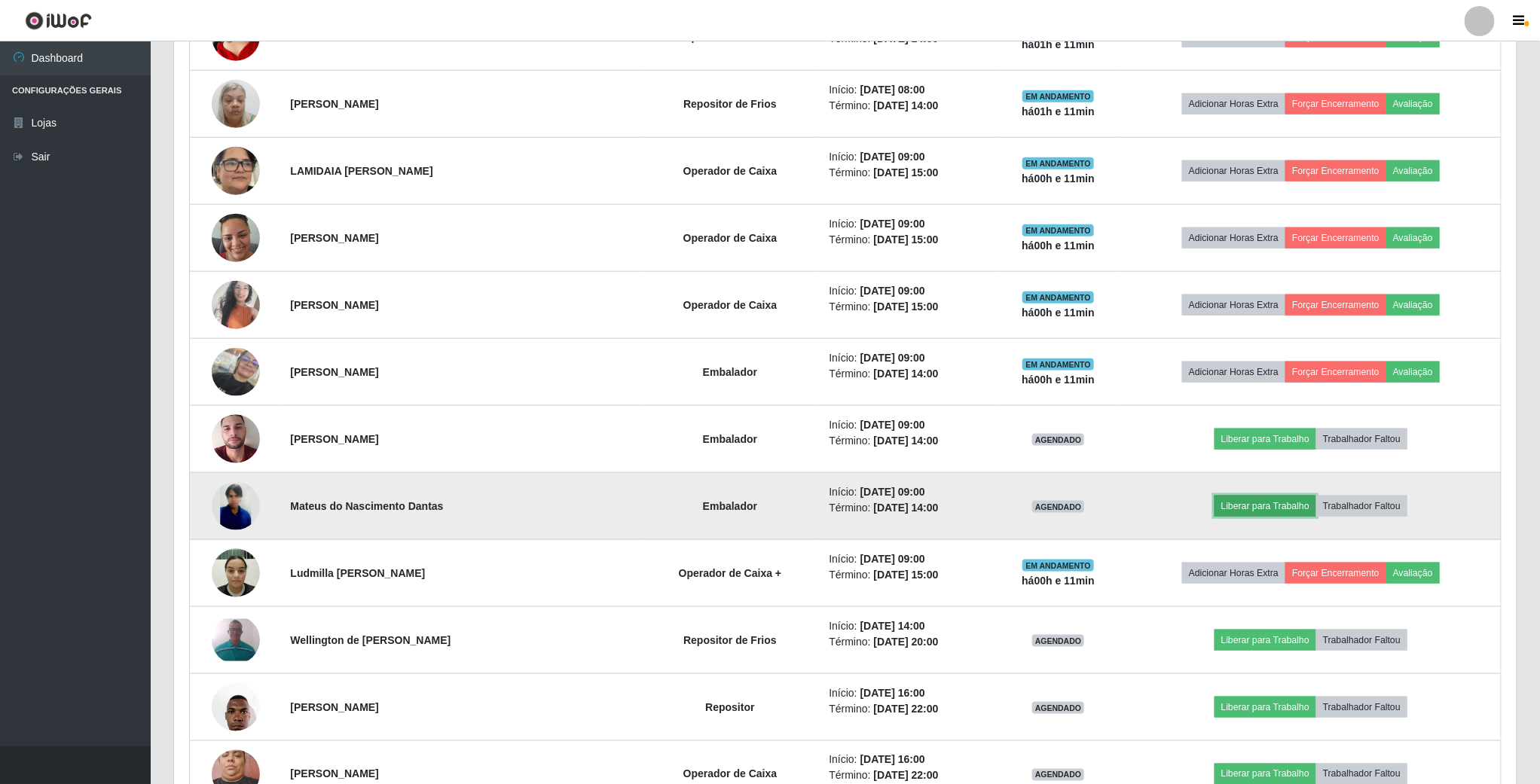
click at [1239, 509] on button "Liberar para Trabalho" at bounding box center [1265, 506] width 102 height 21
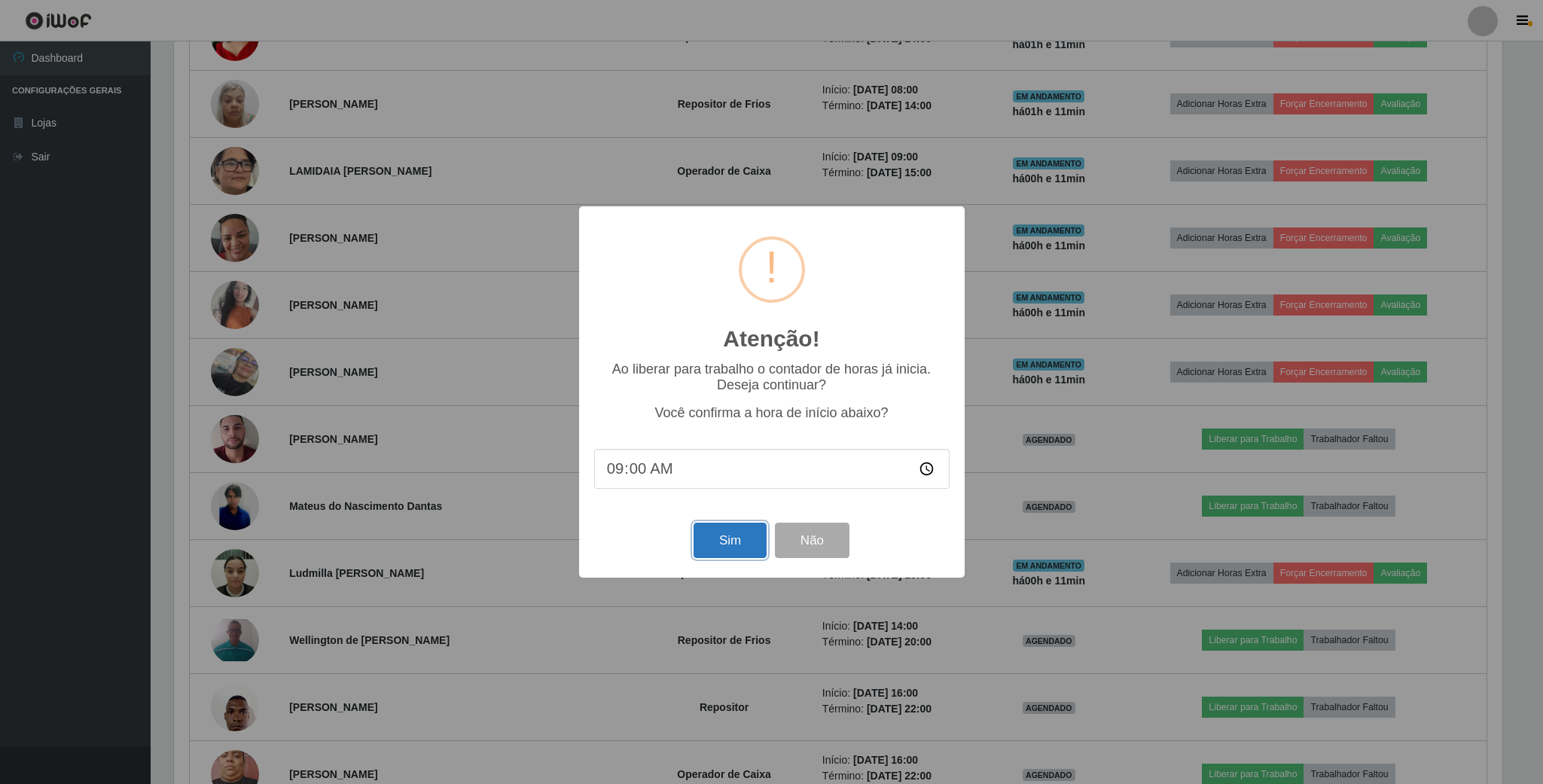
click at [714, 537] on button "Sim" at bounding box center [730, 540] width 73 height 35
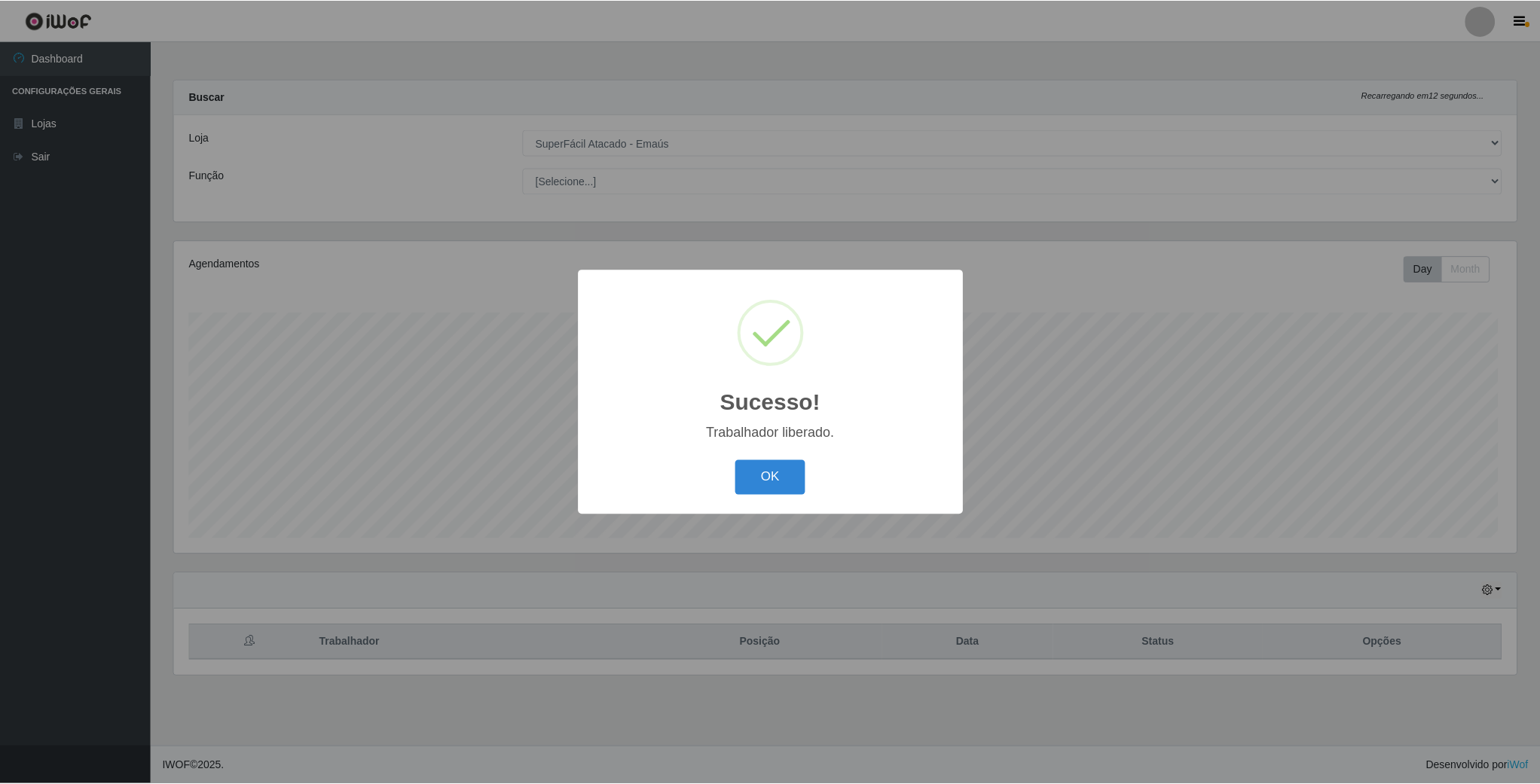
scroll to position [314, 1344]
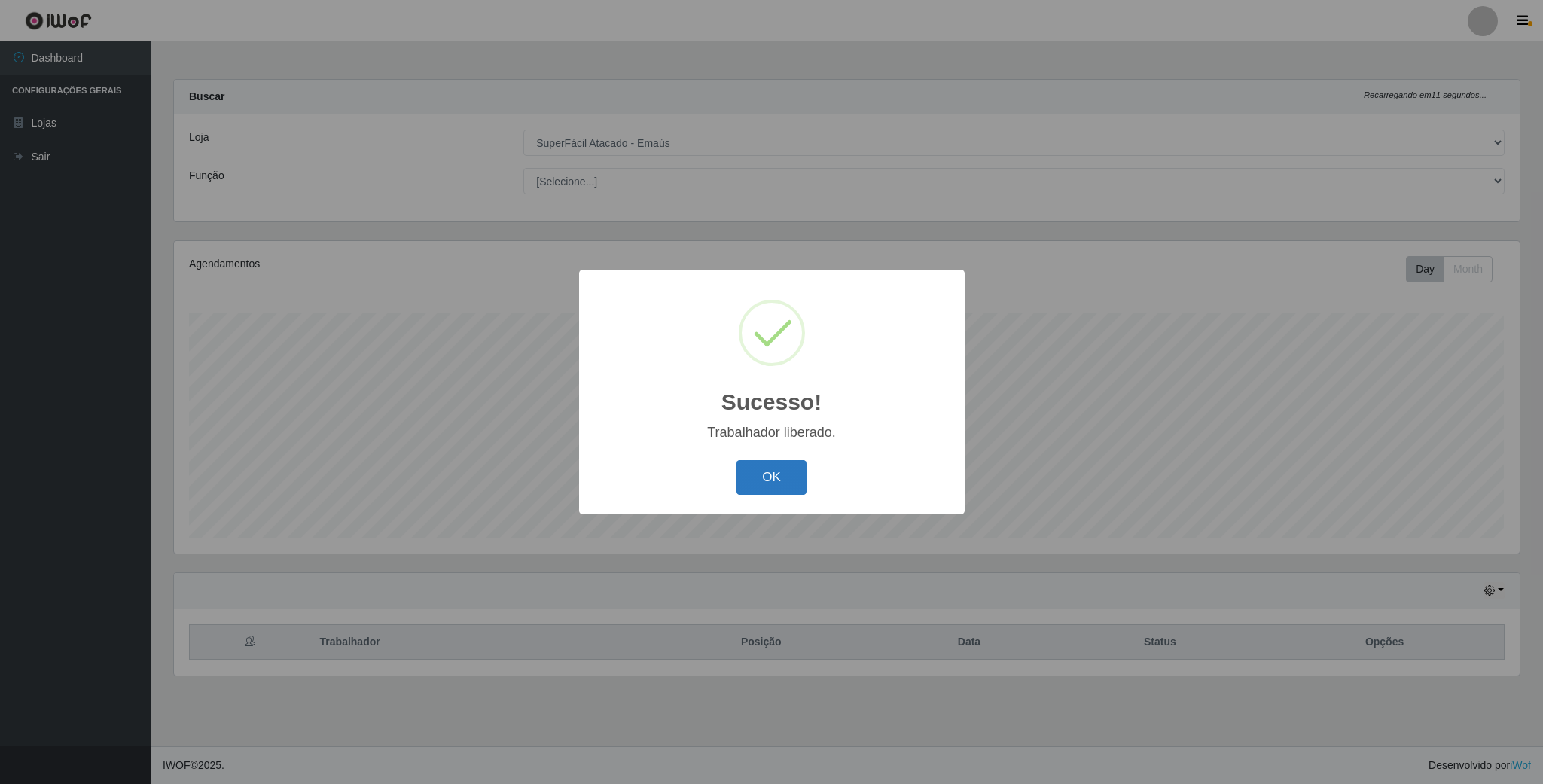
click at [775, 486] on button "OK" at bounding box center [772, 477] width 70 height 35
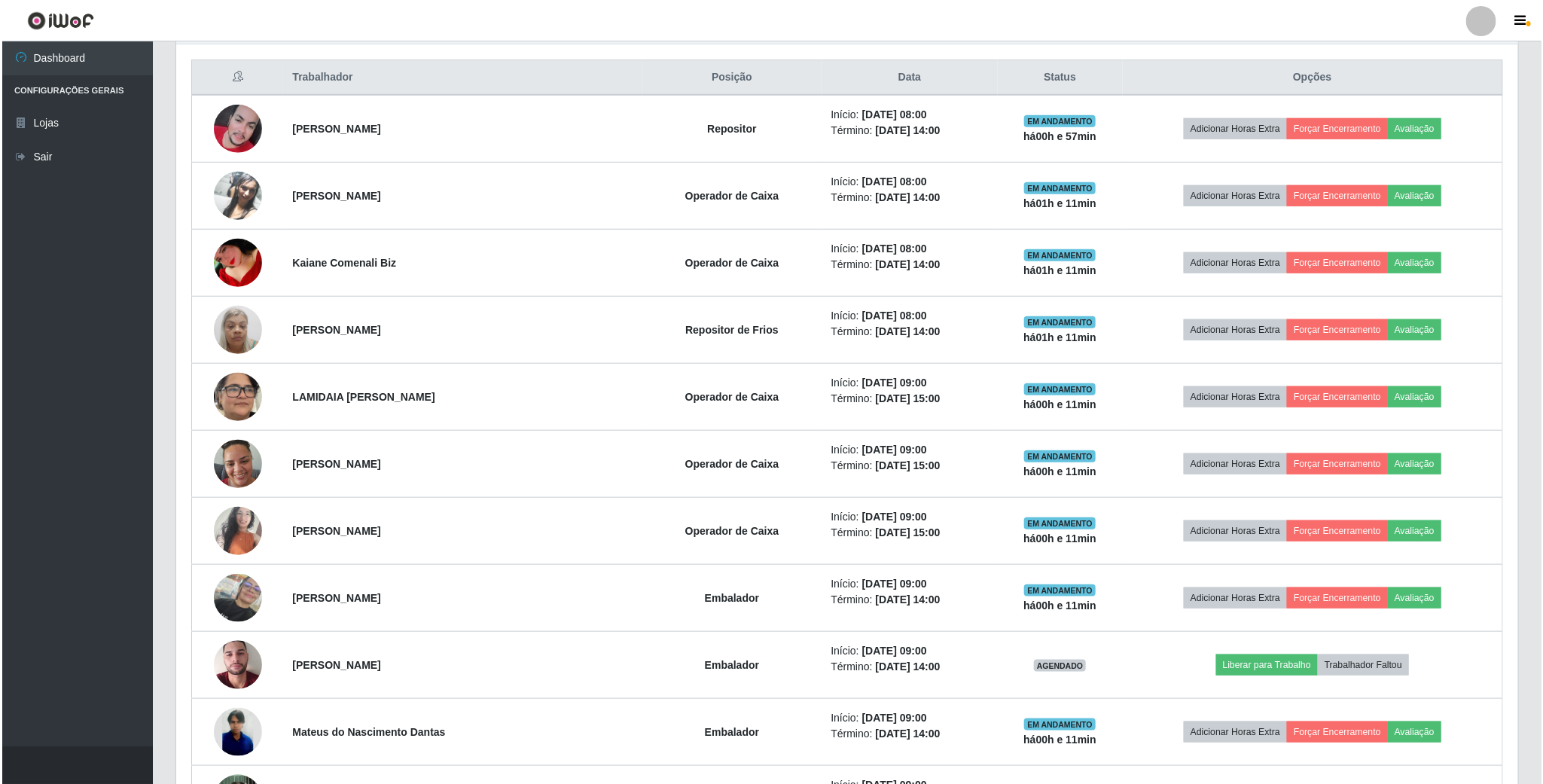
scroll to position [678, 0]
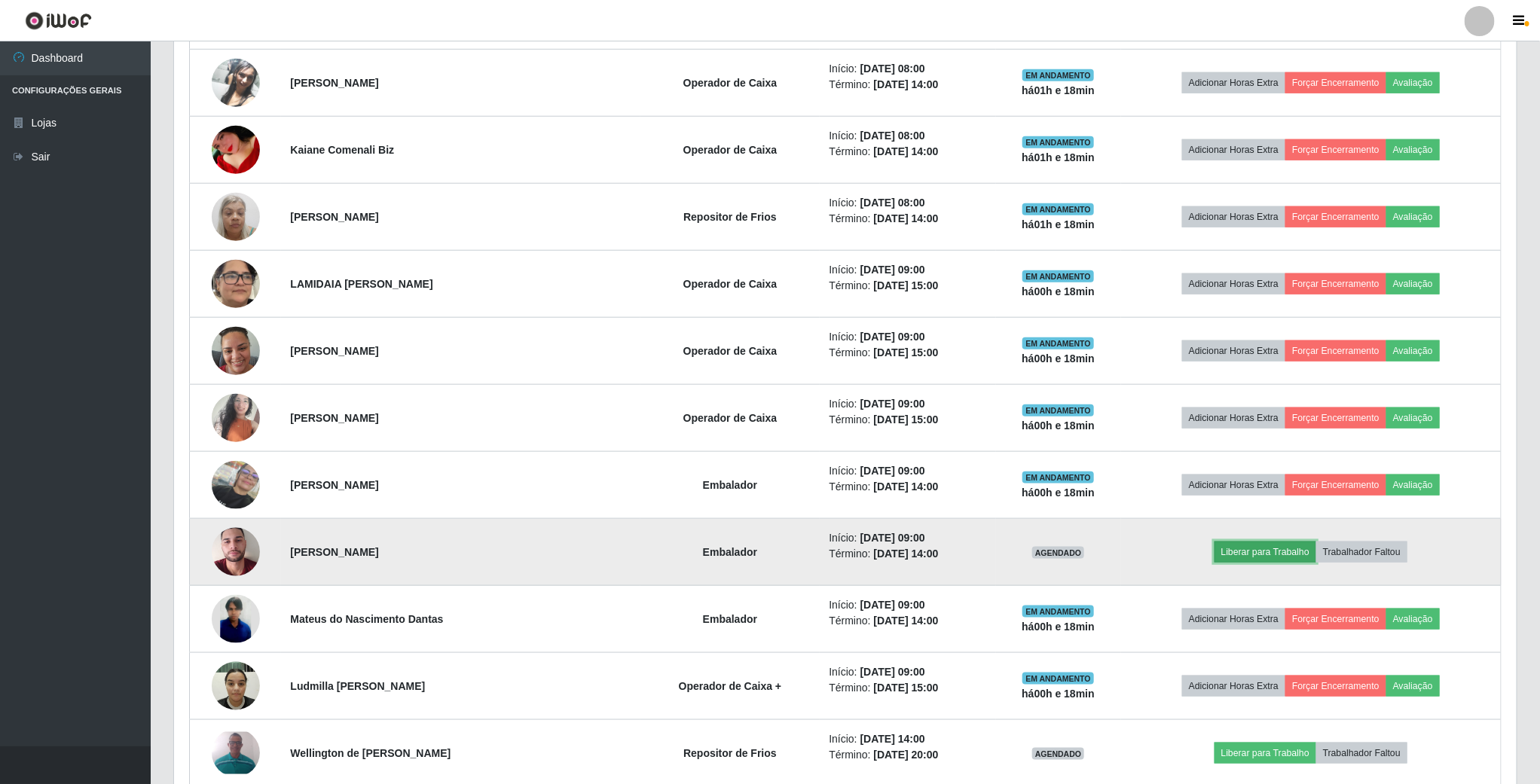
click at [1237, 556] on button "Liberar para Trabalho" at bounding box center [1265, 551] width 102 height 21
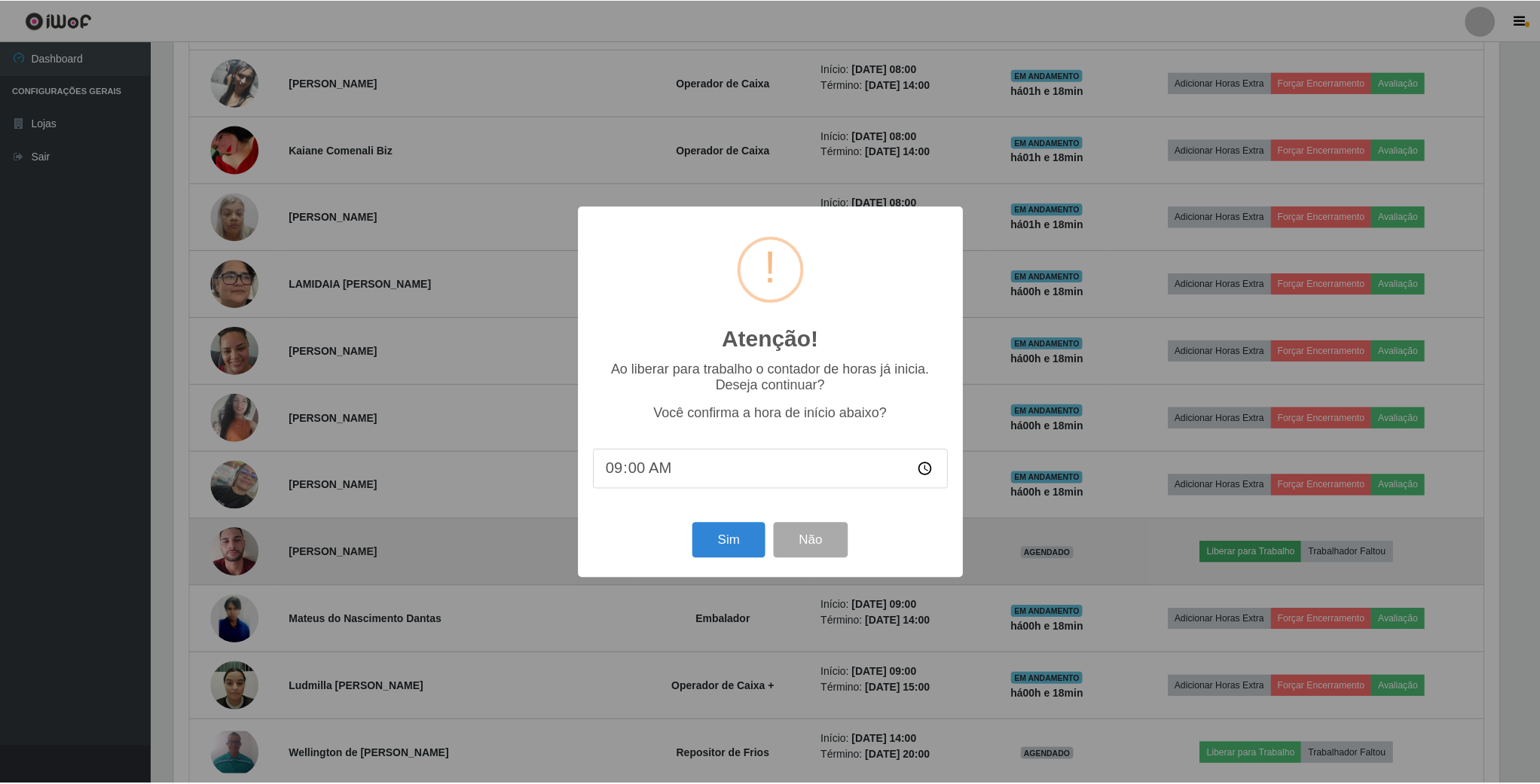
scroll to position [314, 1328]
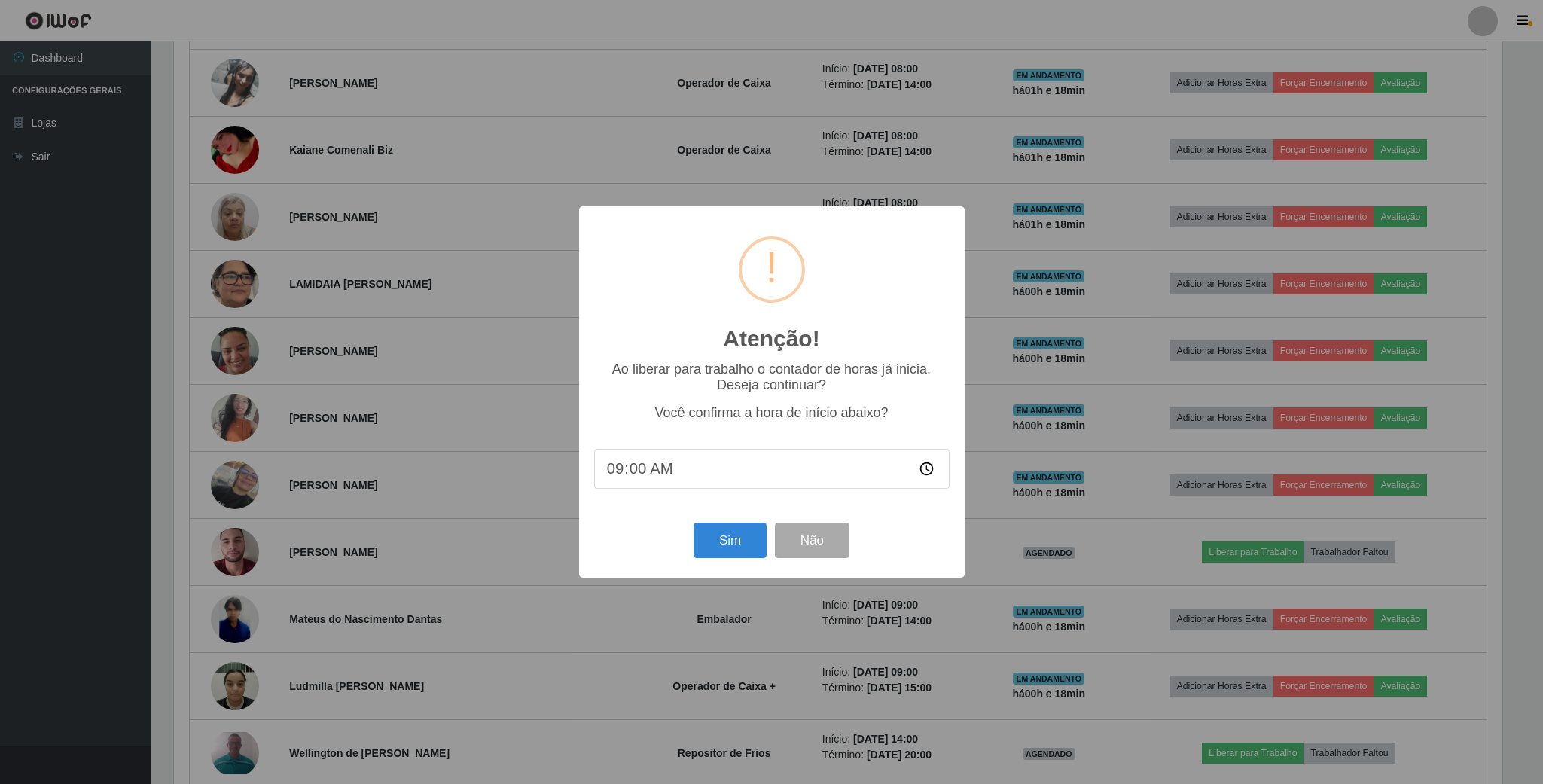
click at [920, 472] on input "09:00" at bounding box center [772, 469] width 355 height 40
type input "09:16"
click at [749, 542] on button "Sim" at bounding box center [730, 540] width 73 height 35
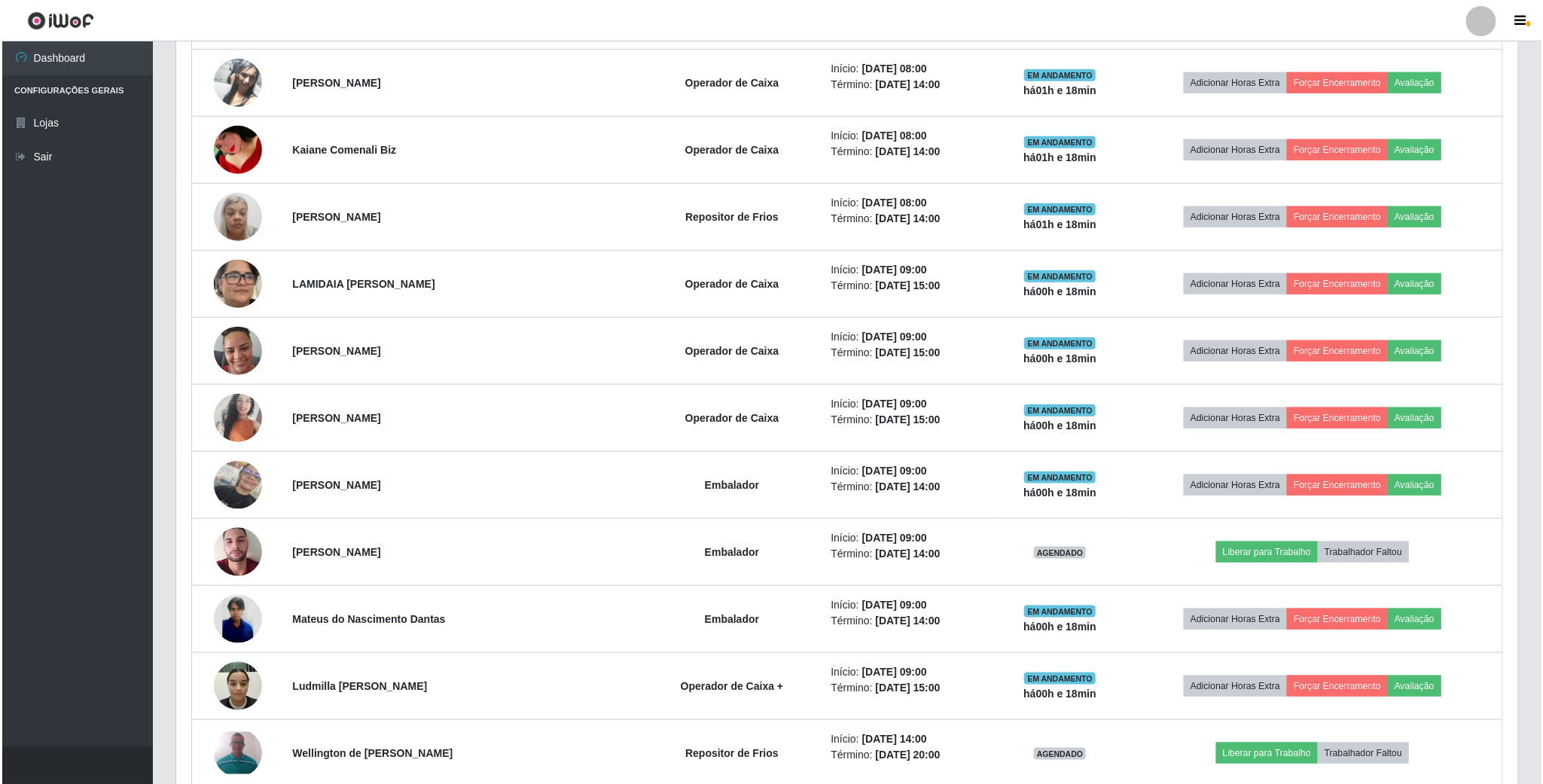
scroll to position [314, 1345]
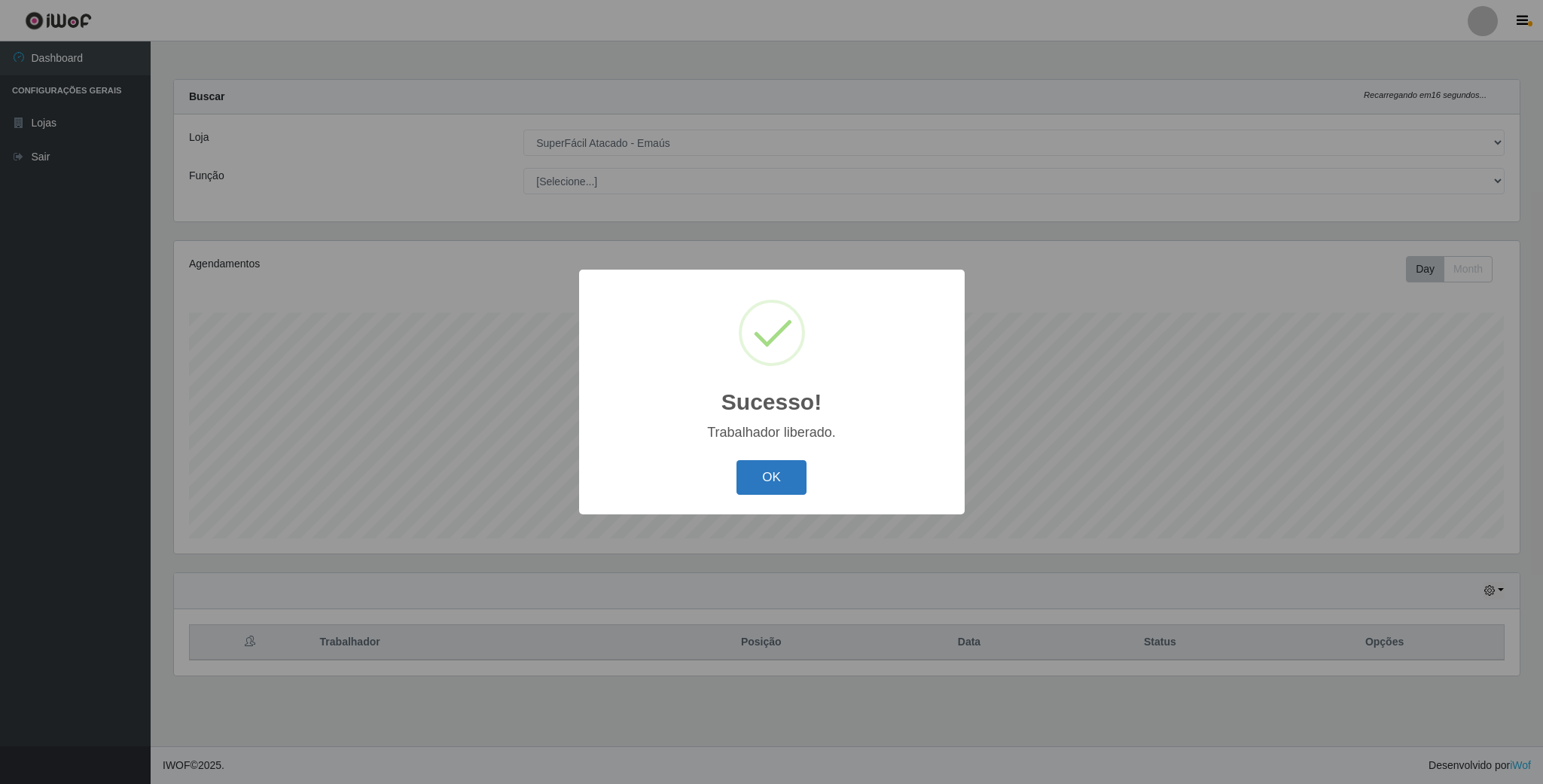
click at [753, 475] on button "OK" at bounding box center [772, 477] width 70 height 35
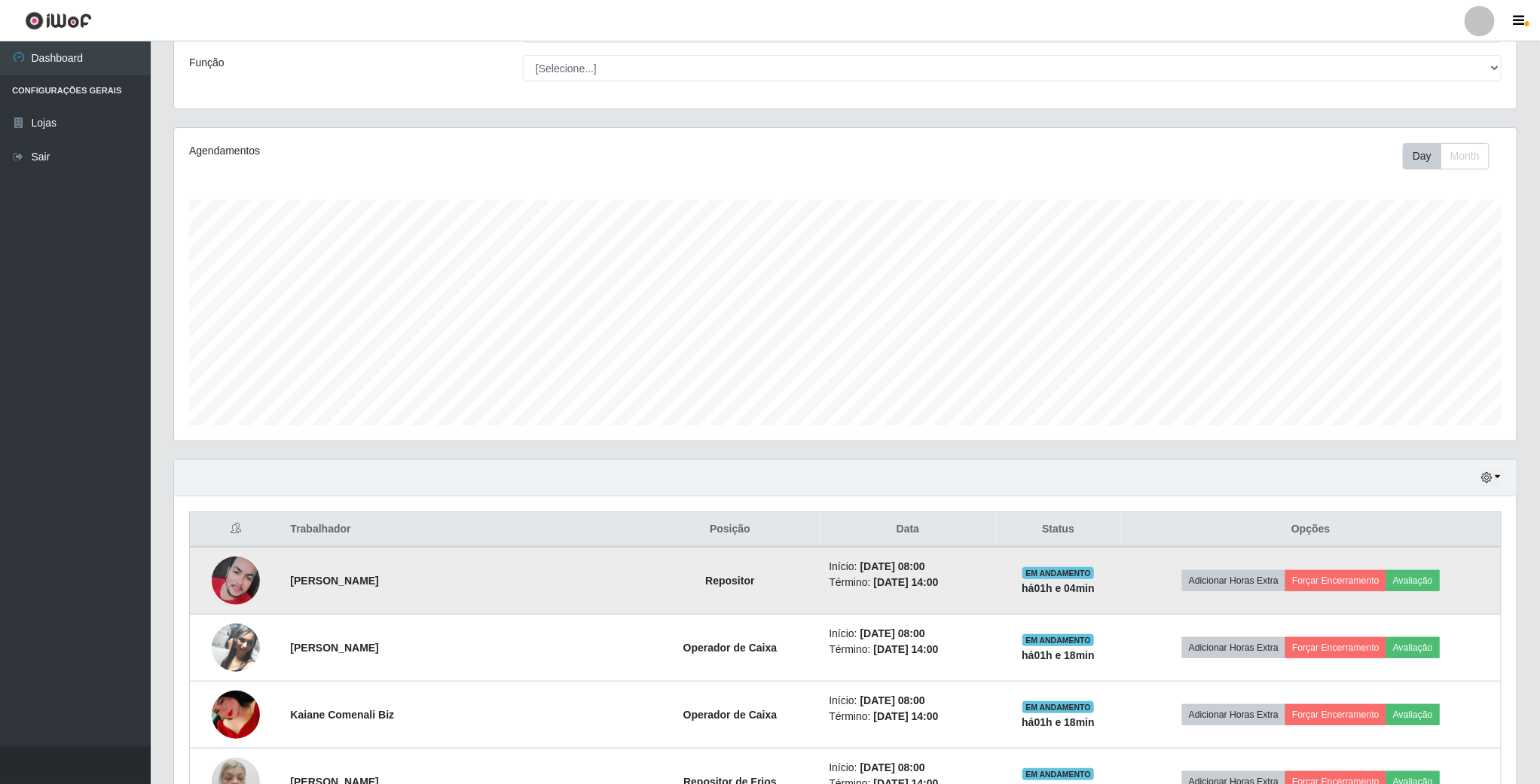
scroll to position [0, 0]
